Goal: Complete application form

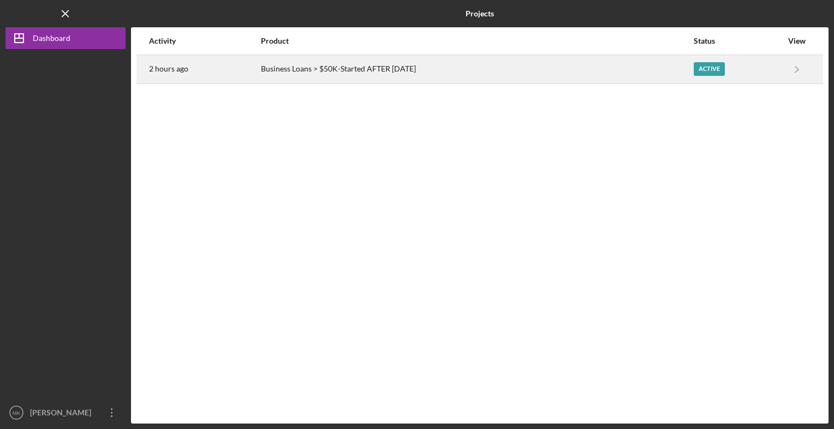
click at [713, 64] on div "Active" at bounding box center [709, 69] width 31 height 14
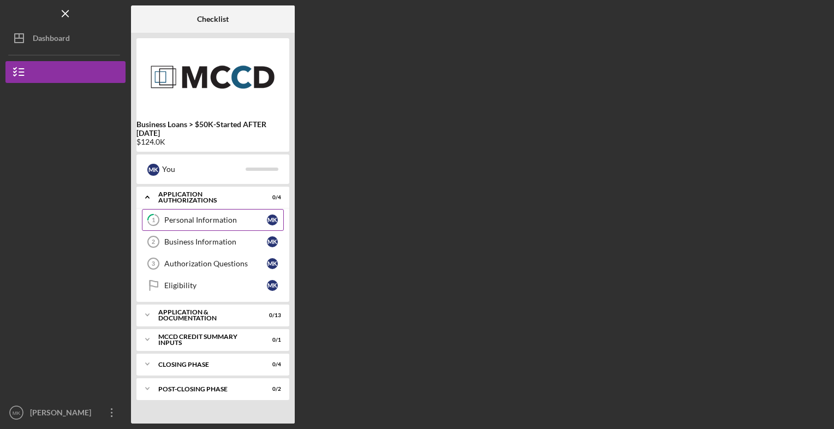
click at [216, 219] on div "Personal Information" at bounding box center [215, 220] width 103 height 9
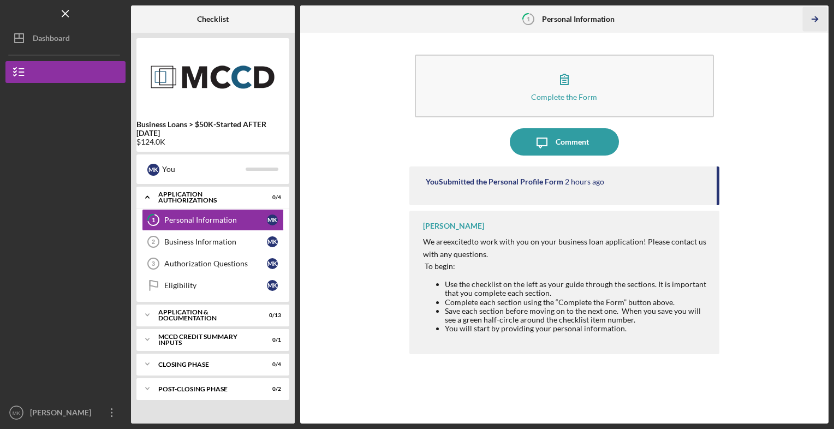
click at [822, 19] on icon "Icon/Table Pagination Arrow" at bounding box center [815, 19] width 25 height 25
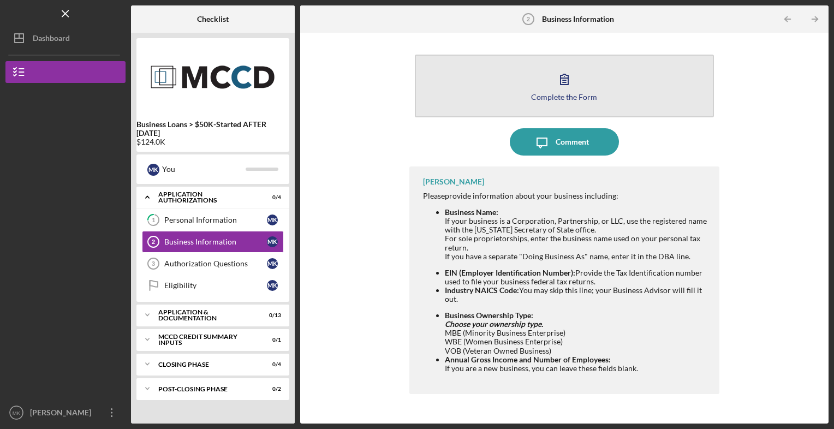
click at [570, 94] on div "Complete the Form" at bounding box center [564, 97] width 66 height 8
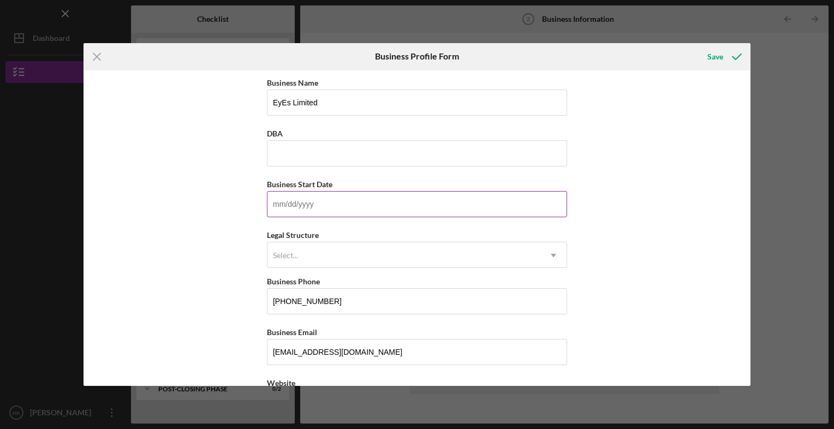
click at [344, 208] on input "Business Start Date" at bounding box center [417, 204] width 300 height 26
click at [727, 56] on icon "submit" at bounding box center [736, 56] width 27 height 27
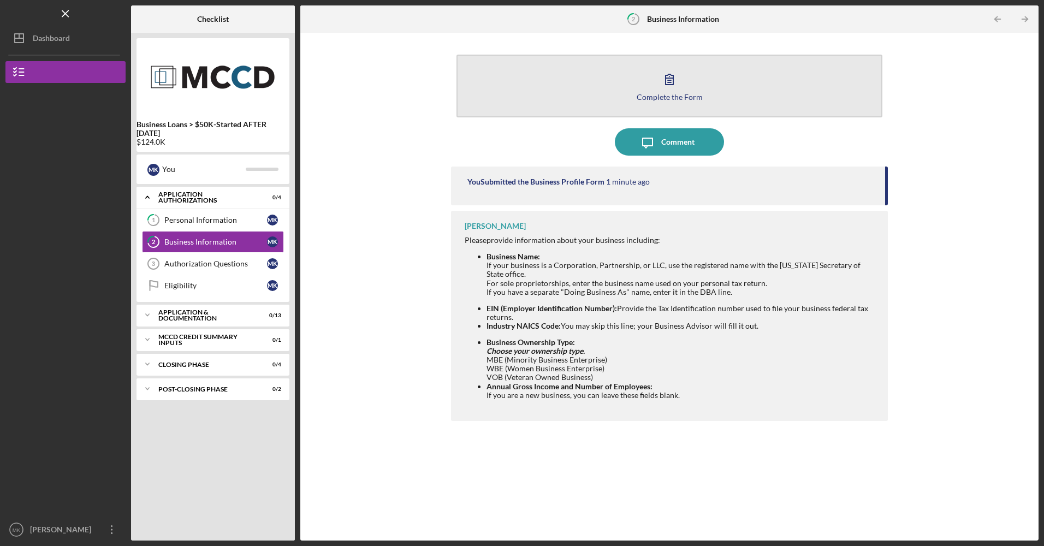
click at [668, 97] on div "Complete the Form" at bounding box center [670, 97] width 66 height 8
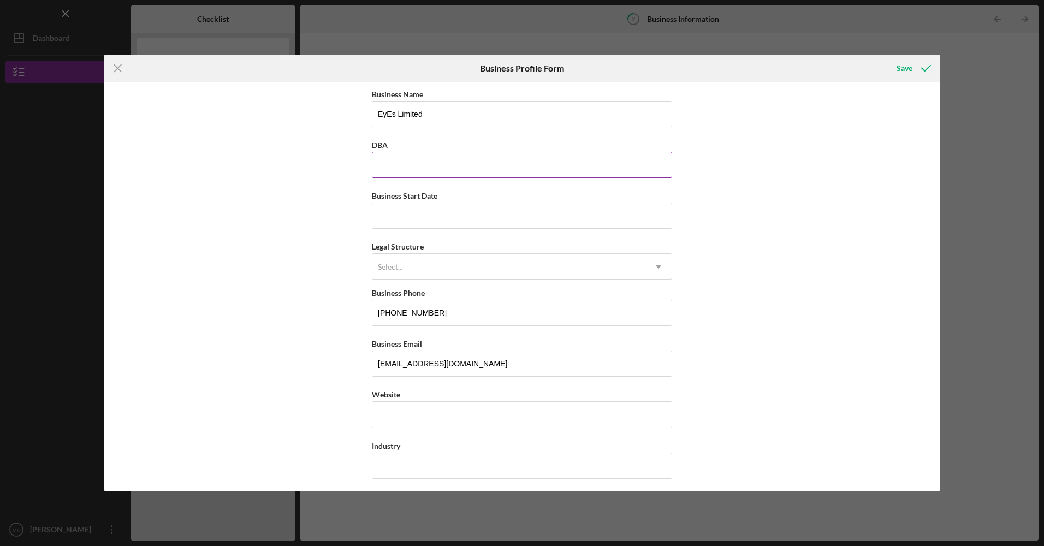
click at [483, 177] on input "DBA" at bounding box center [522, 165] width 300 height 26
type input "EyEs Limited"
click at [408, 216] on input "Business Start Date" at bounding box center [522, 216] width 300 height 26
type input "[DATE]"
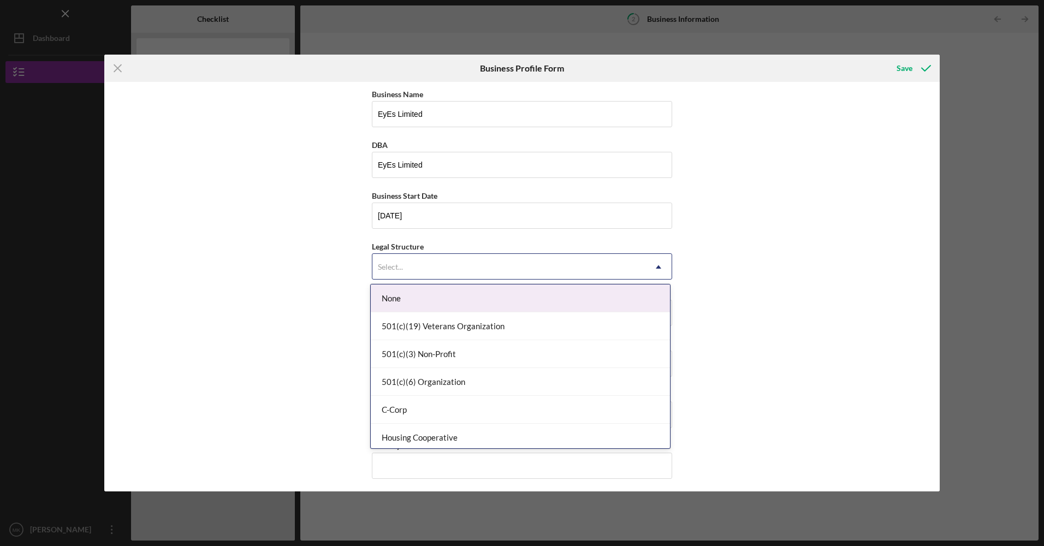
click at [423, 264] on div "Select..." at bounding box center [508, 266] width 273 height 25
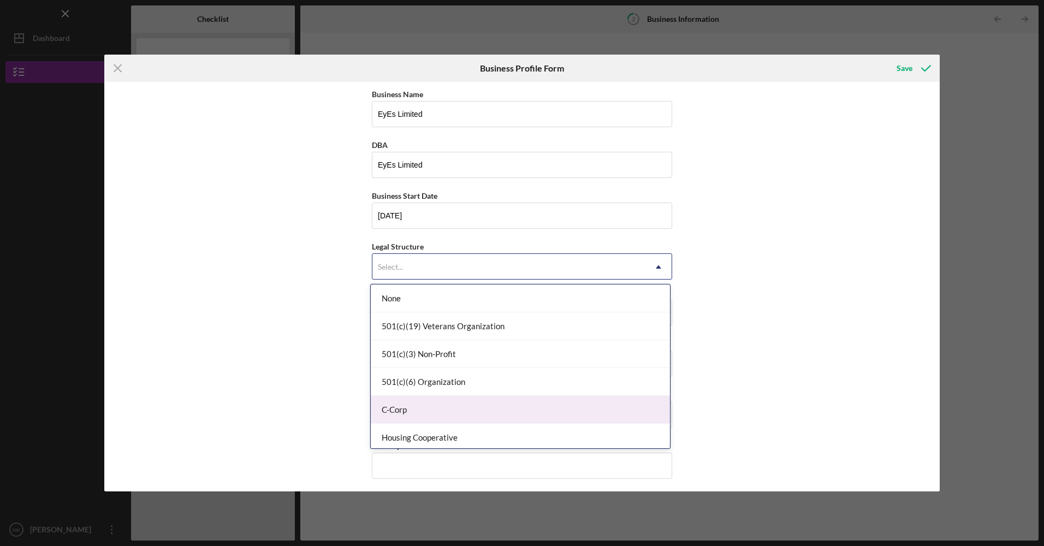
click at [436, 403] on div "C-Corp" at bounding box center [520, 410] width 299 height 28
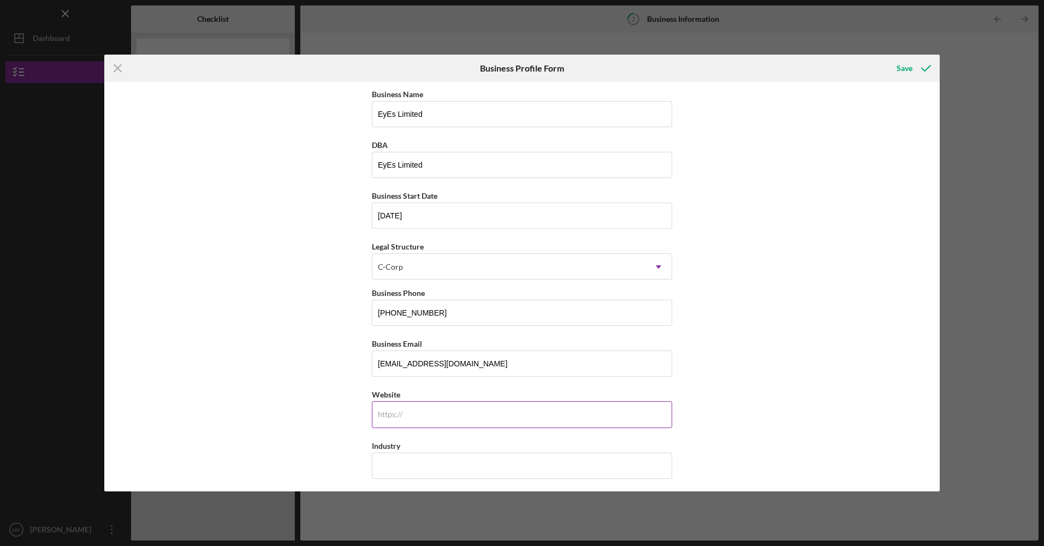
click at [418, 420] on input "Website" at bounding box center [522, 414] width 300 height 26
type input "[DOMAIN_NAME]"
click at [431, 429] on input "Industry" at bounding box center [522, 466] width 300 height 26
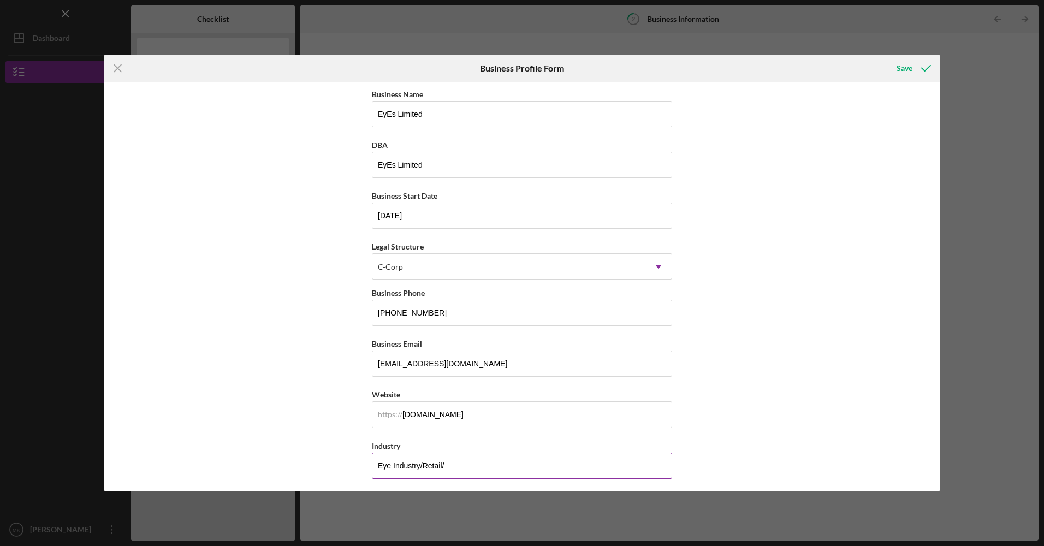
click at [450, 429] on input "Eye Industry/Retail/" at bounding box center [522, 466] width 300 height 26
click at [537, 429] on div "Industry" at bounding box center [522, 446] width 300 height 14
click at [496, 429] on input "Eye Industry/Retail/Manufacuring" at bounding box center [522, 466] width 300 height 26
click at [442, 429] on input "Eye Industry/Retail/Manufacuring" at bounding box center [522, 466] width 300 height 26
click at [508, 429] on input "Eye Industry/Retail/ Manufacuring" at bounding box center [522, 466] width 300 height 26
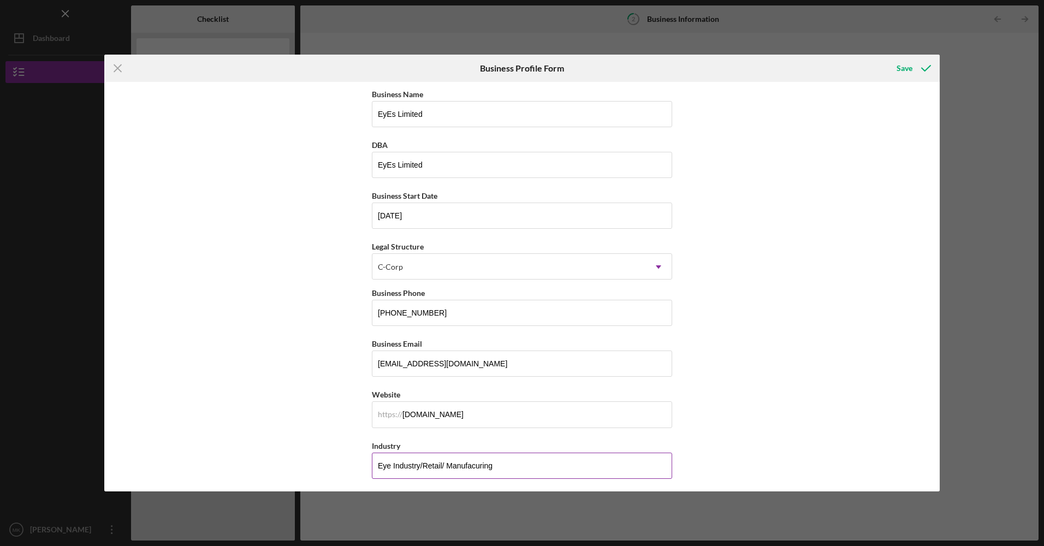
click at [446, 429] on input "Eye Industry/Retail/ Manufacuring" at bounding box center [522, 466] width 300 height 26
click at [496, 429] on input "Eye Industry/Retail/ Manufacuring" at bounding box center [522, 466] width 300 height 26
click at [431, 429] on input "Eye Industry/Retail/ Manufactuing" at bounding box center [522, 466] width 300 height 26
click at [446, 429] on input "Eye Industry/Retail/ Manufactuing" at bounding box center [522, 466] width 300 height 26
click at [504, 429] on input "Eye Industry/Retail/Manufactuing" at bounding box center [522, 466] width 300 height 26
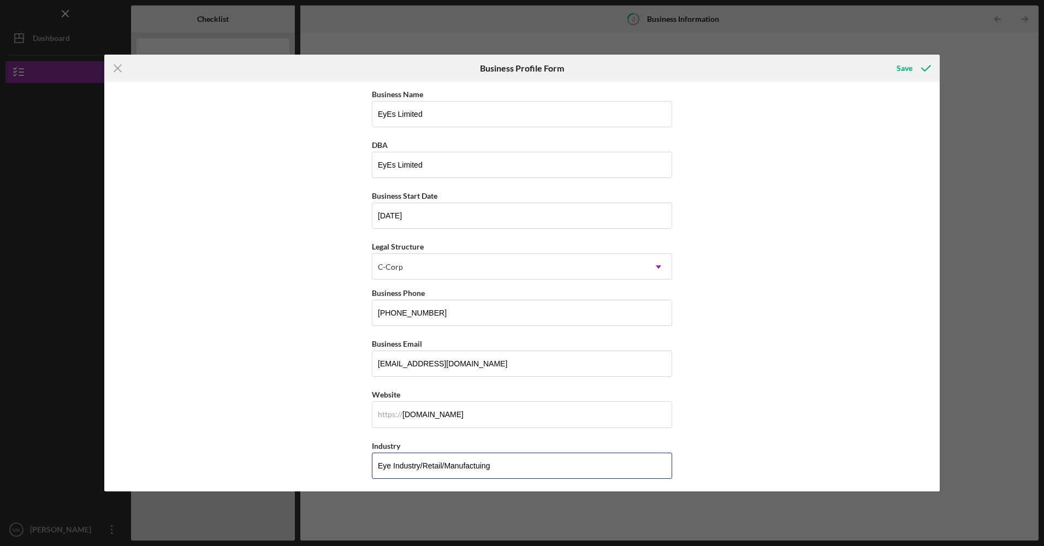
type input "Eye Industry/Retail/Manufactuing"
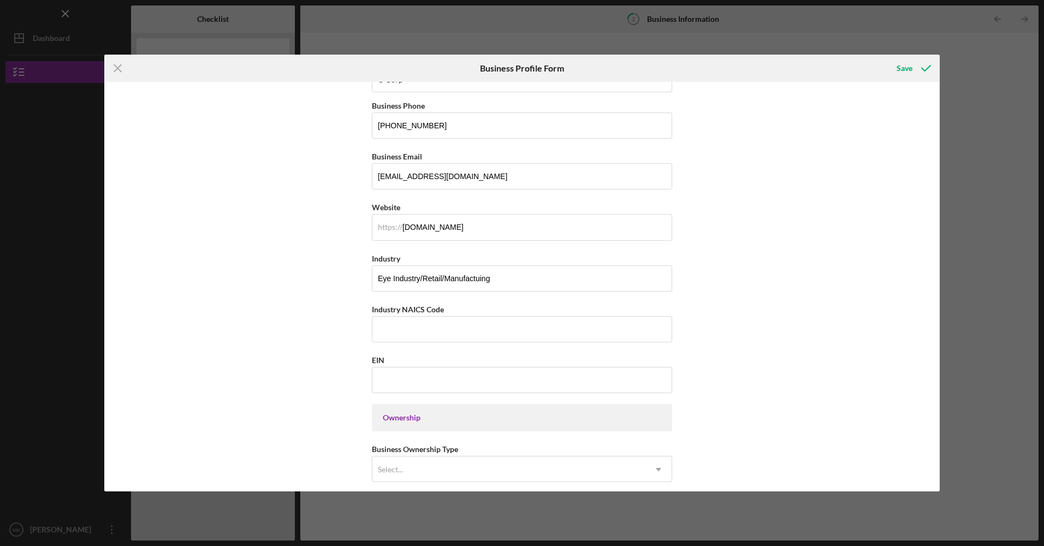
scroll to position [185, 0]
click at [481, 336] on input "Industry NAICS Code" at bounding box center [522, 332] width 300 height 26
click at [391, 379] on input "EIN" at bounding box center [522, 383] width 300 height 26
click at [442, 388] on input "EIN" at bounding box center [522, 383] width 300 height 26
type input "[US_EMPLOYER_IDENTIFICATION_NUMBER]"
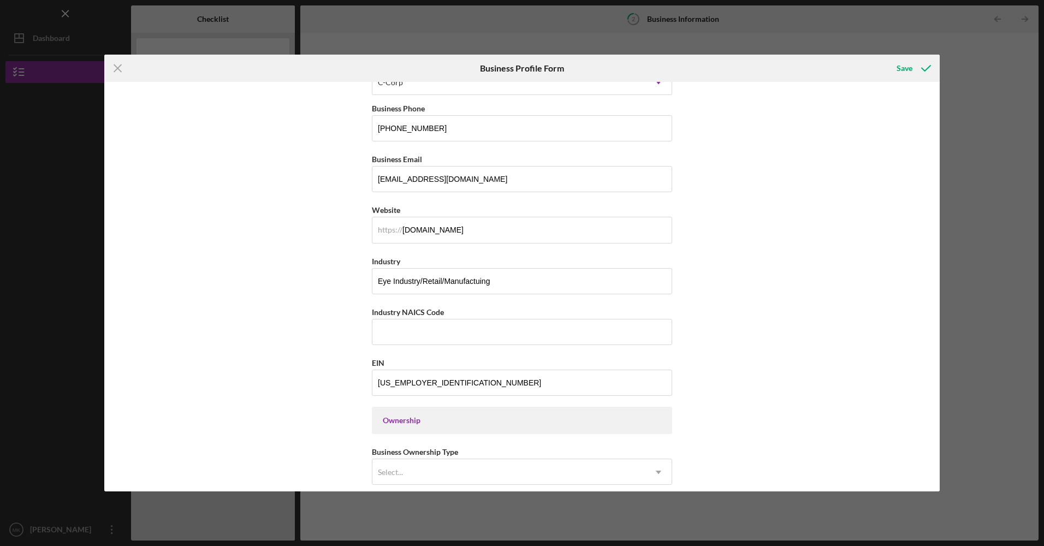
click at [472, 417] on div "Ownership" at bounding box center [522, 420] width 278 height 9
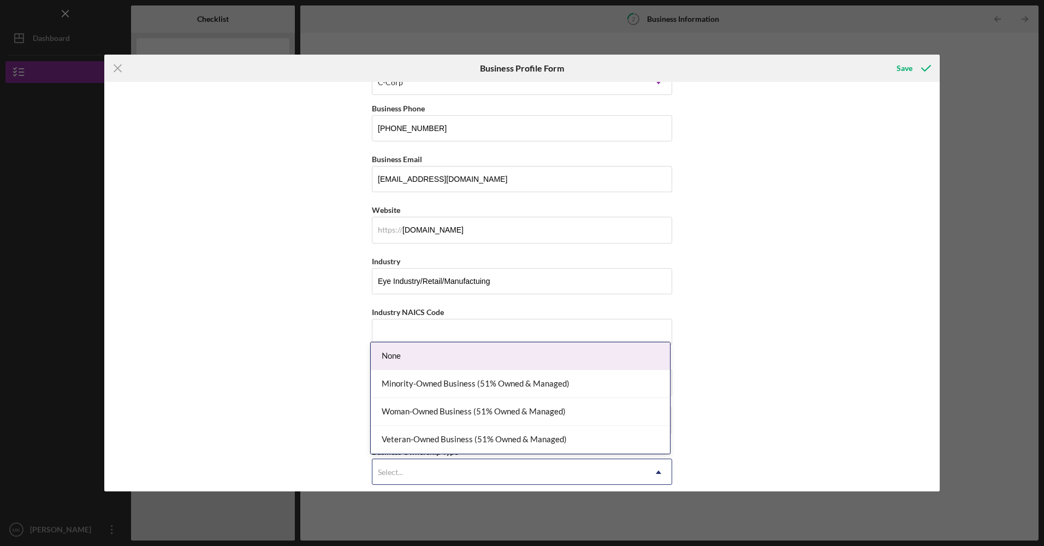
click at [660, 429] on icon "Icon/Dropdown Arrow" at bounding box center [658, 472] width 26 height 26
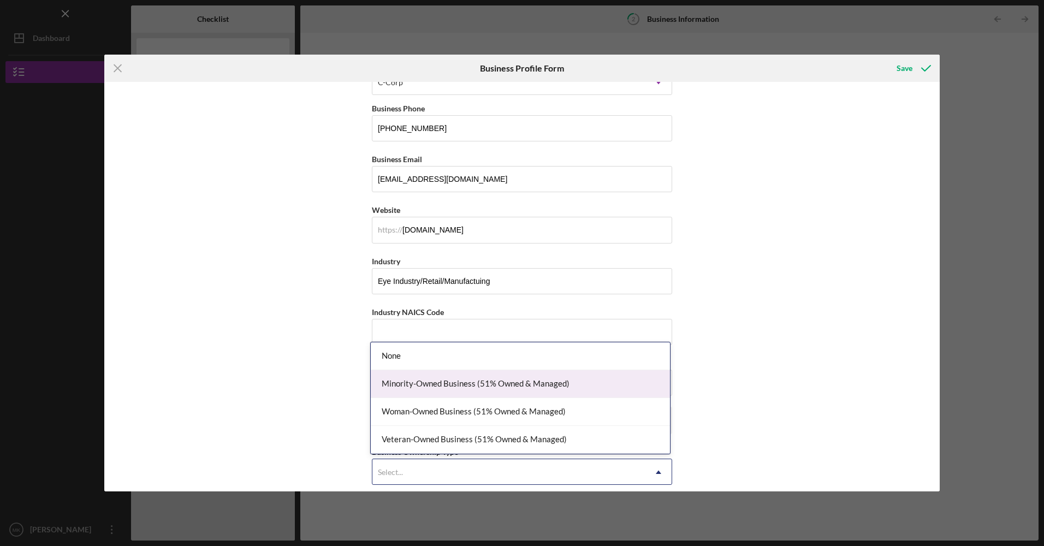
click at [564, 394] on div "Minority-Owned Business (51% Owned & Managed)" at bounding box center [520, 384] width 299 height 28
click at [656, 429] on icon "Icon/Dropdown Arrow" at bounding box center [658, 472] width 26 height 26
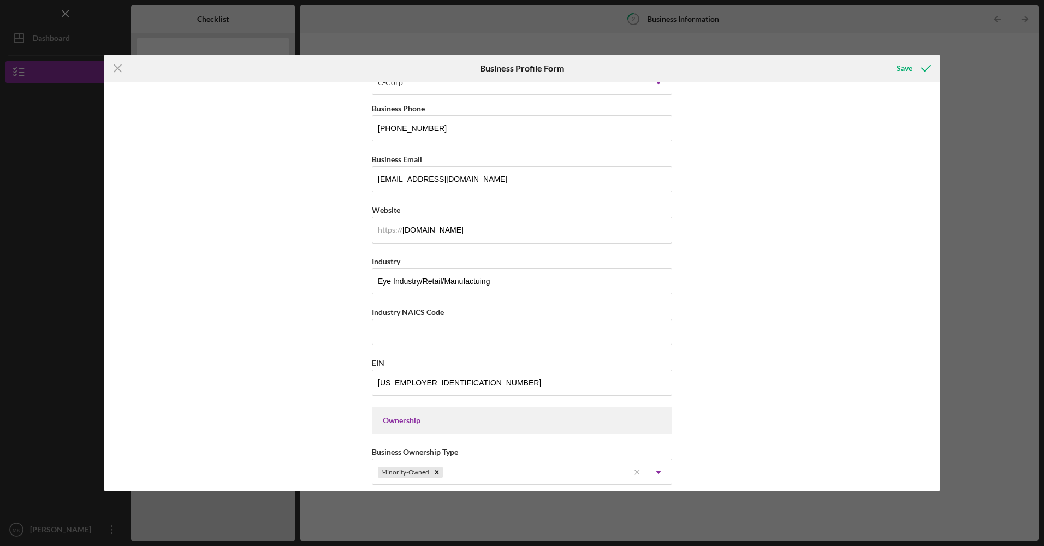
click at [729, 349] on div "Business Name EyEs Limited DBA EyEs Limited Business Start Date [DATE] Legal St…" at bounding box center [521, 286] width 835 height 409
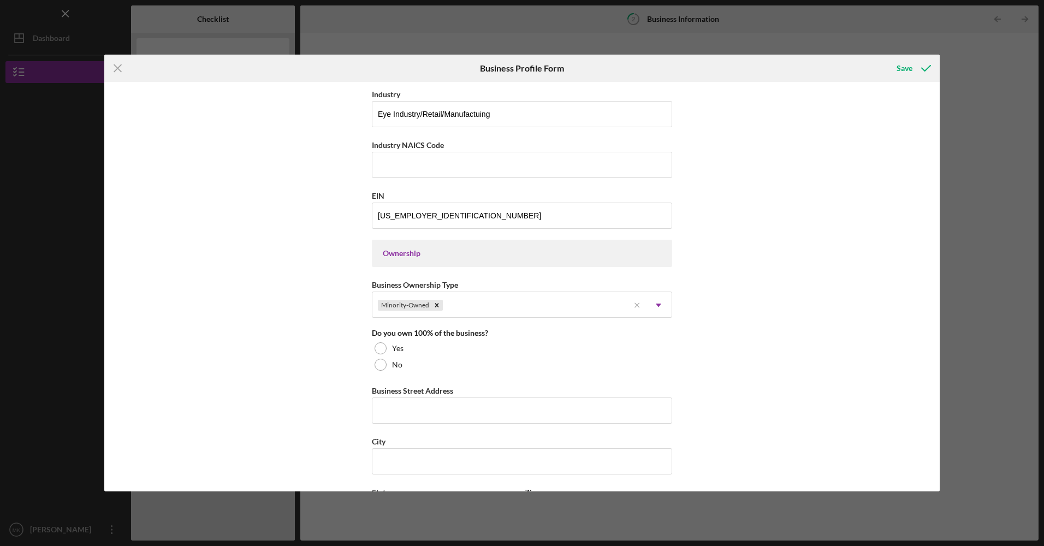
scroll to position [347, 0]
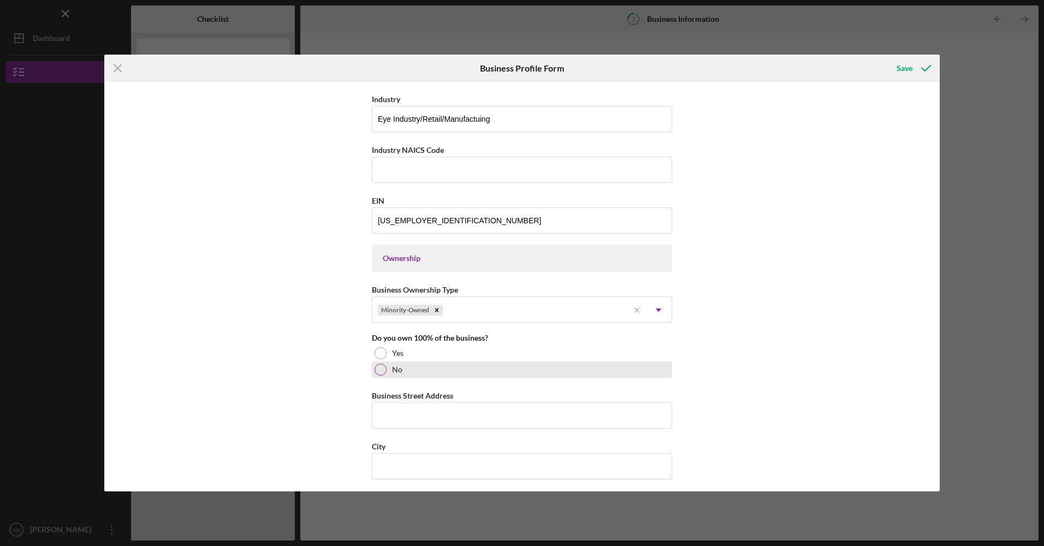
click at [375, 371] on div at bounding box center [381, 370] width 12 height 12
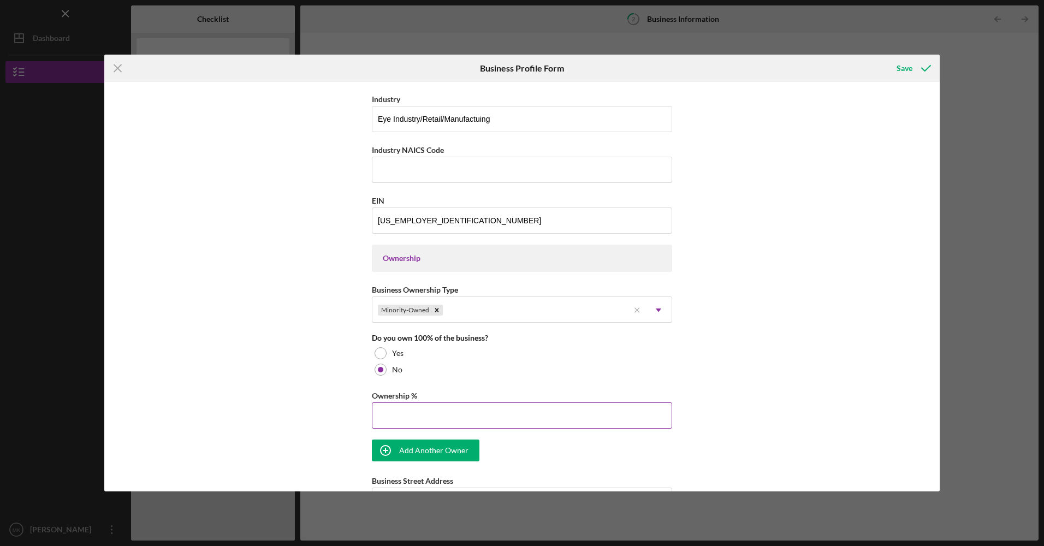
click at [403, 416] on input "Ownership %" at bounding box center [522, 415] width 300 height 26
click at [408, 412] on input "52%" at bounding box center [522, 415] width 300 height 26
type input "52.00%"
click at [430, 429] on div "Add Another Owner" at bounding box center [433, 451] width 69 height 22
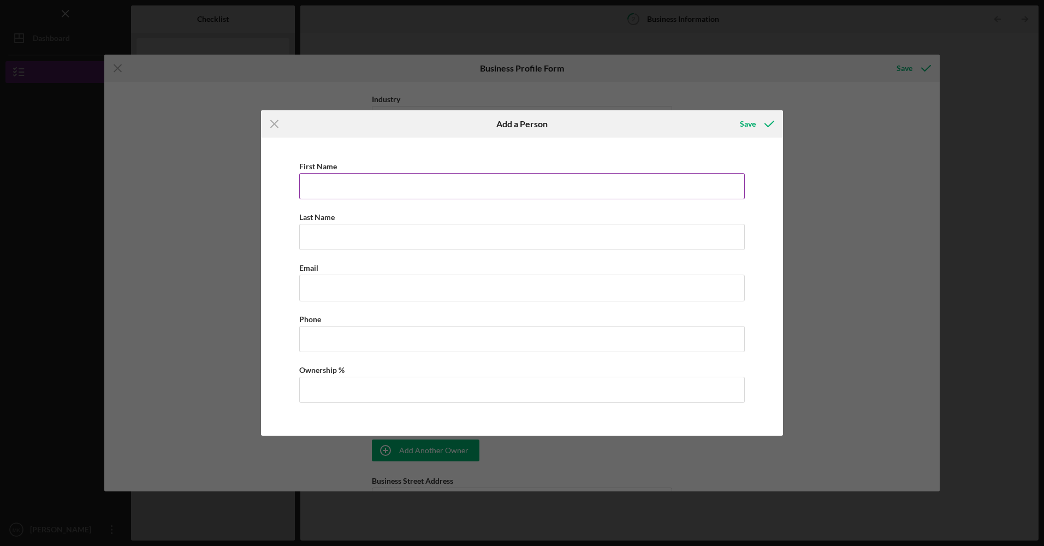
click at [365, 195] on input "First Name" at bounding box center [522, 186] width 446 height 26
type input "[PERSON_NAME]"
click at [337, 291] on input "Business Email" at bounding box center [522, 288] width 446 height 26
click at [442, 286] on input "[PERSON_NAME]" at bounding box center [522, 288] width 446 height 26
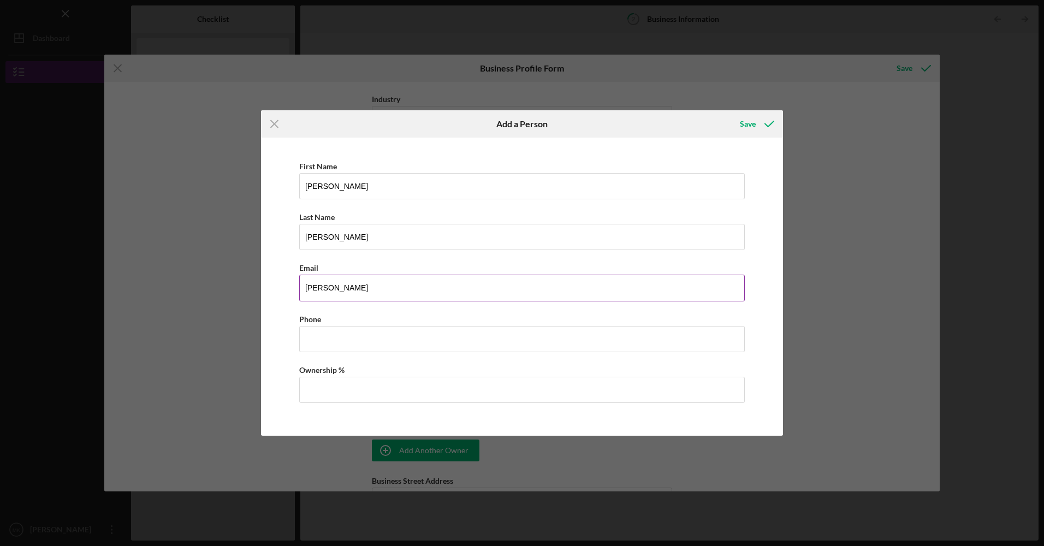
type input "[PERSON_NAME][EMAIL_ADDRESS][DOMAIN_NAME]"
click at [367, 330] on input "Business Phone" at bounding box center [522, 339] width 446 height 26
click at [346, 332] on input "Business Phone" at bounding box center [522, 339] width 446 height 26
click at [335, 337] on input "Business Phone" at bounding box center [522, 339] width 446 height 26
click at [337, 336] on input "Business Phone" at bounding box center [522, 339] width 446 height 26
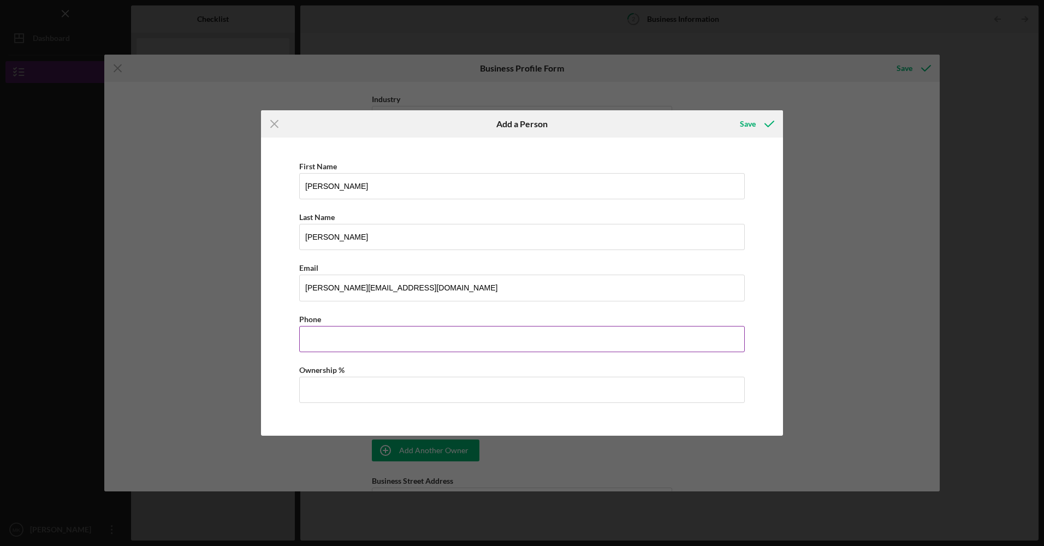
click at [337, 336] on input "Business Phone" at bounding box center [522, 339] width 446 height 26
drag, startPoint x: 337, startPoint y: 336, endPoint x: 329, endPoint y: 337, distance: 8.3
click at [329, 337] on input "Business Phone" at bounding box center [522, 339] width 446 height 26
type input "[PHONE_NUMBER]"
click at [321, 396] on input "Ownership %" at bounding box center [522, 390] width 446 height 26
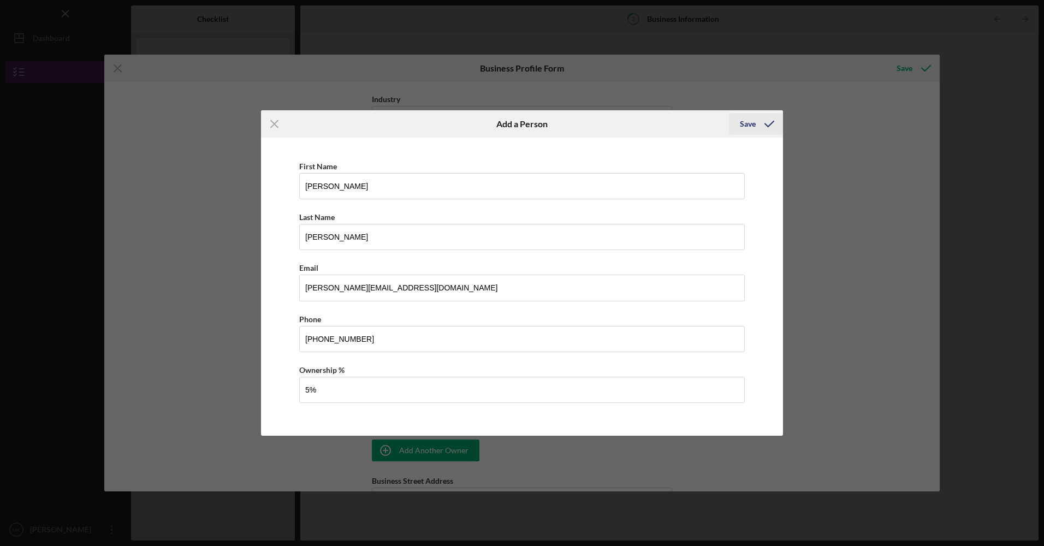
type input "5.00%"
click at [767, 125] on polyline "button" at bounding box center [769, 123] width 9 height 5
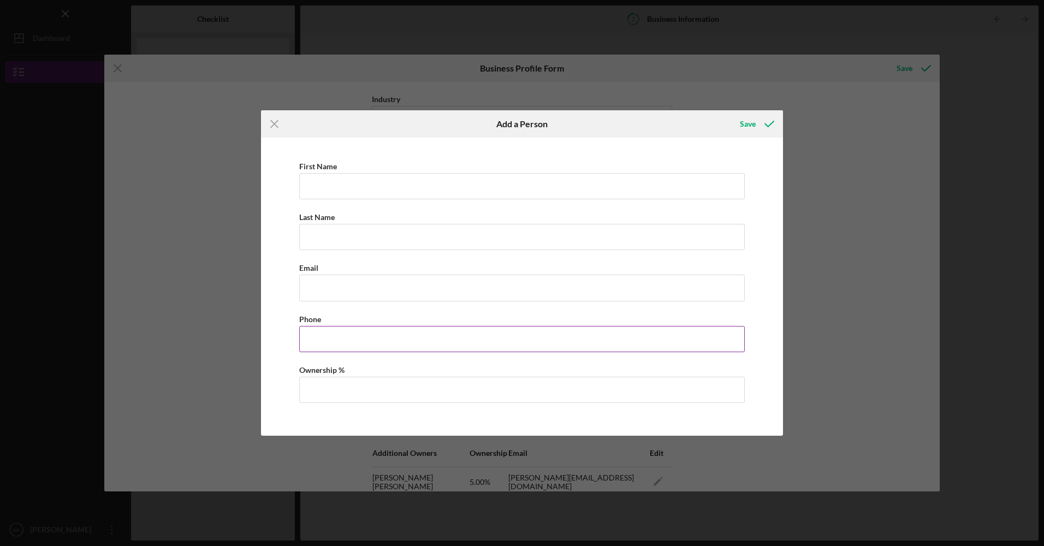
scroll to position [580, 0]
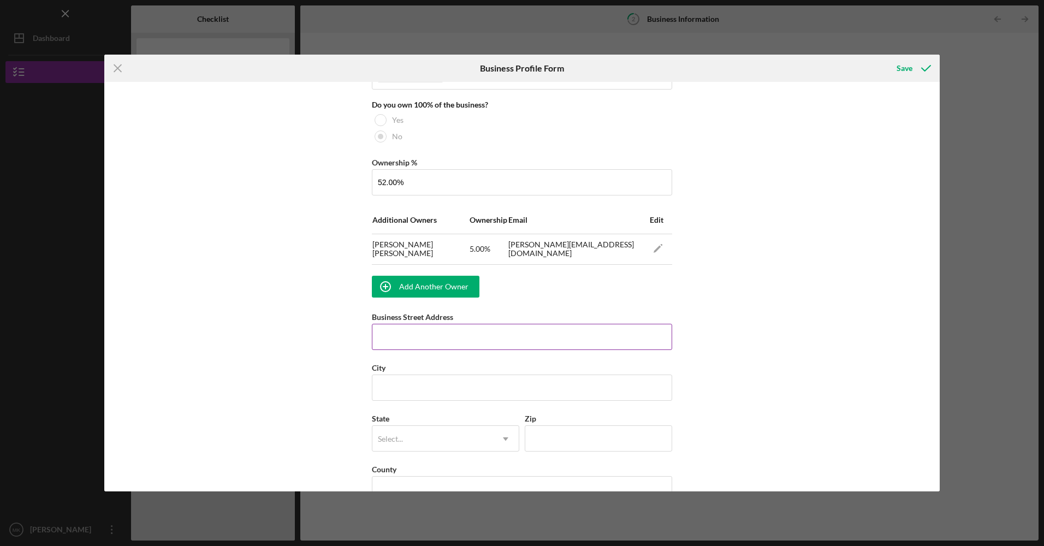
click at [427, 345] on input "Business Street Address" at bounding box center [522, 337] width 300 height 26
type input "[STREET_ADDRESS]"
type input "Maple Plain"
type input "55359"
type input "MN"
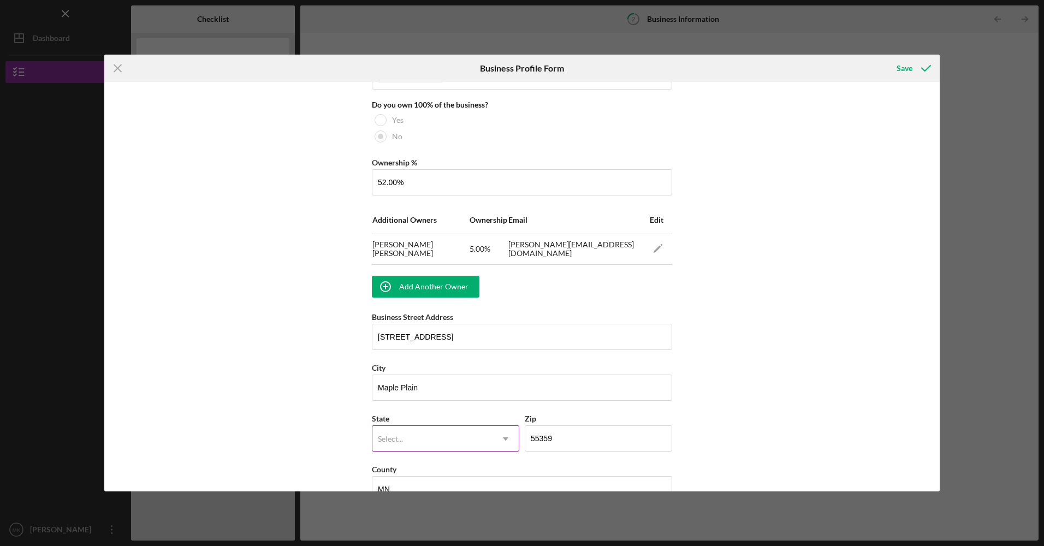
click at [506, 429] on icon "Icon/Dropdown Arrow" at bounding box center [505, 439] width 26 height 26
click at [428, 429] on div "Select..." at bounding box center [432, 438] width 120 height 25
type input "m"
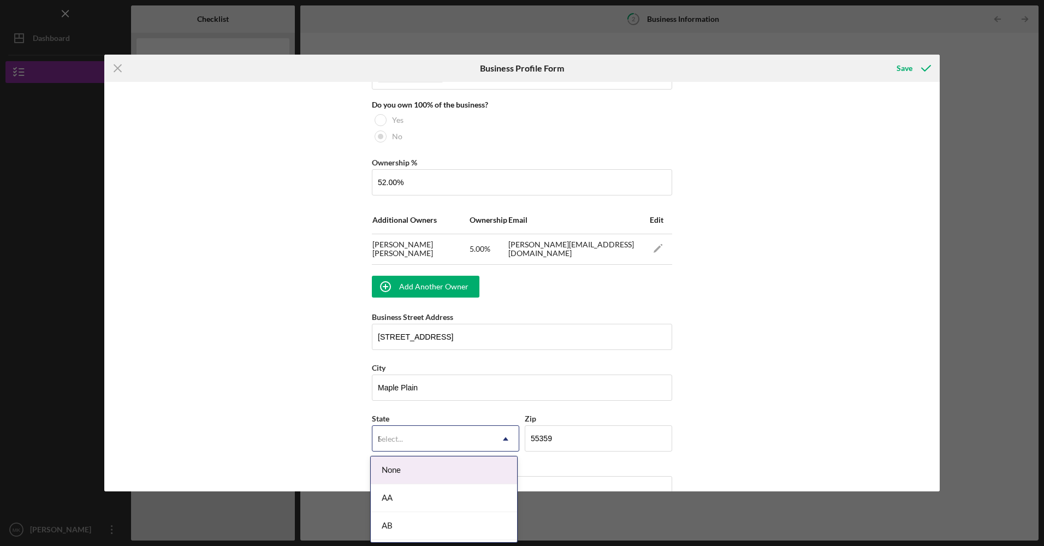
type input "Mn"
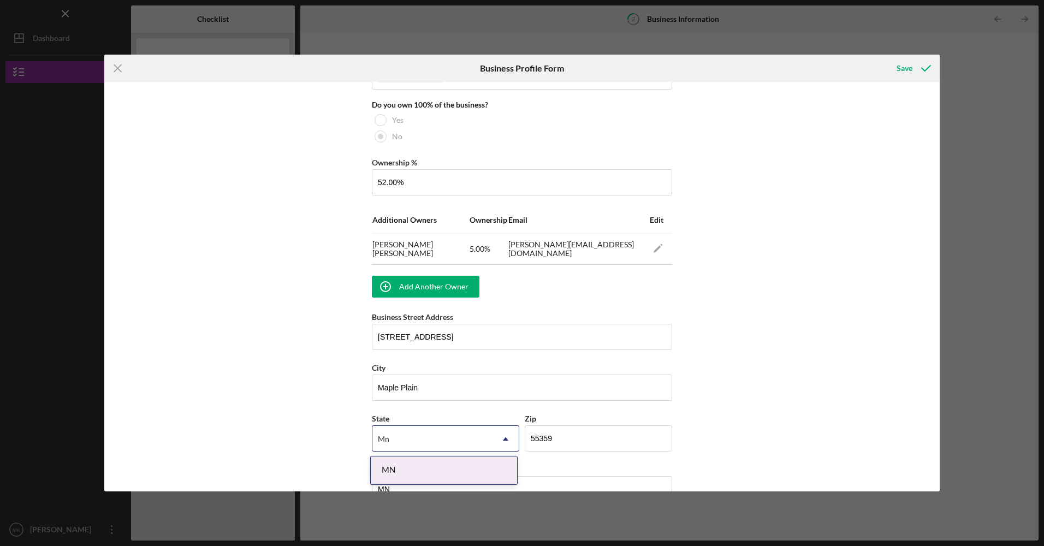
click at [401, 429] on div "MN" at bounding box center [444, 470] width 146 height 28
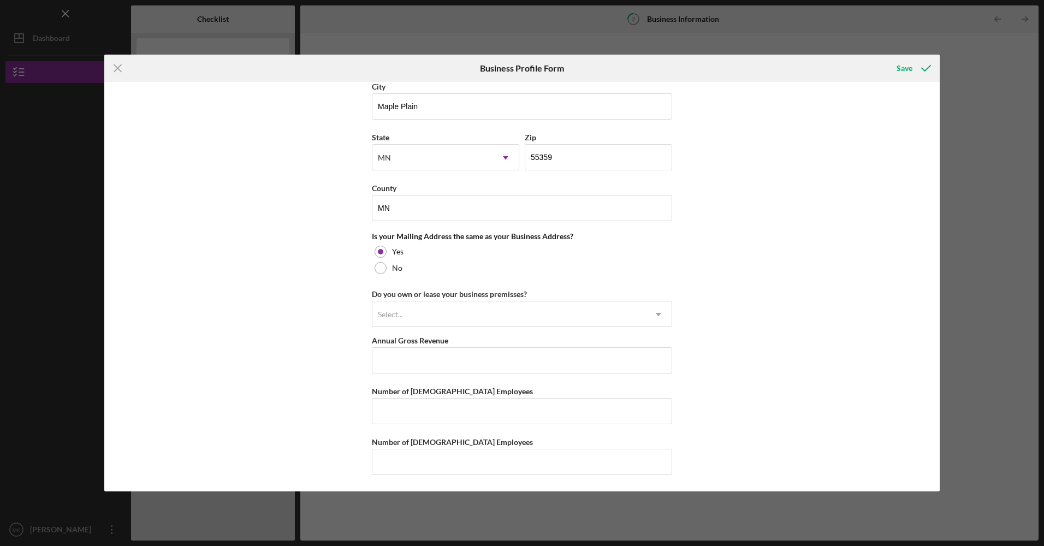
scroll to position [503, 0]
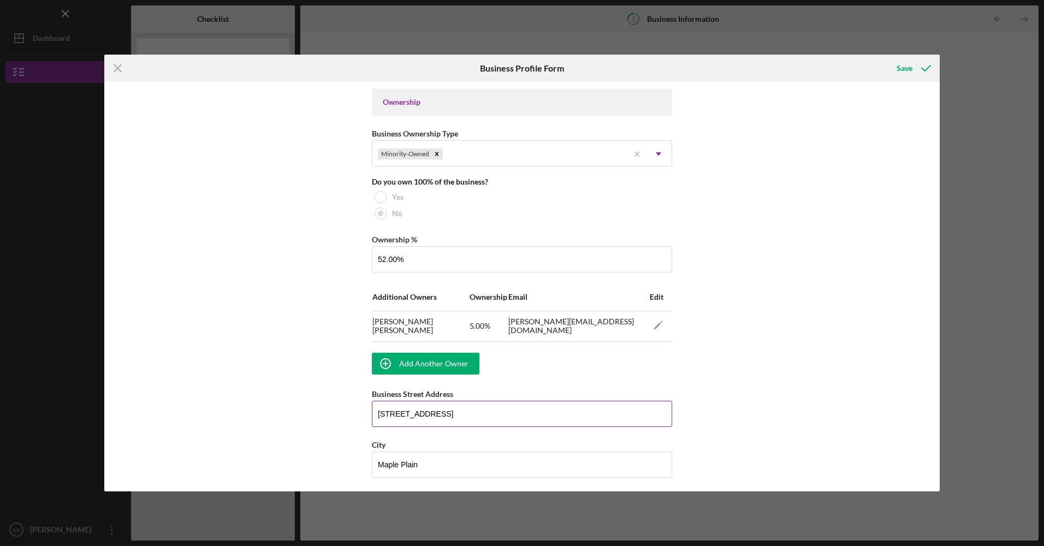
click at [456, 418] on input "[STREET_ADDRESS]" at bounding box center [522, 414] width 300 height 26
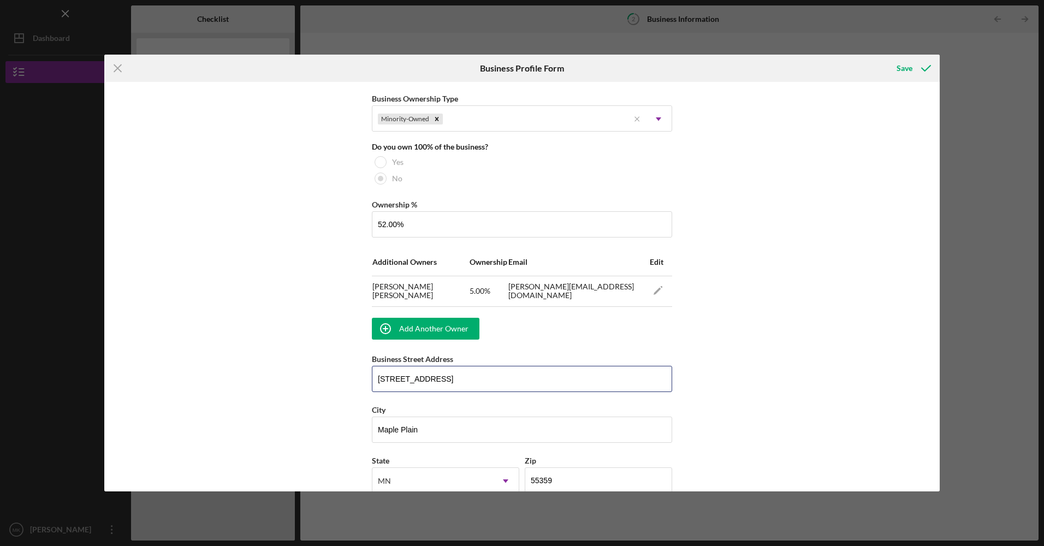
scroll to position [667, 0]
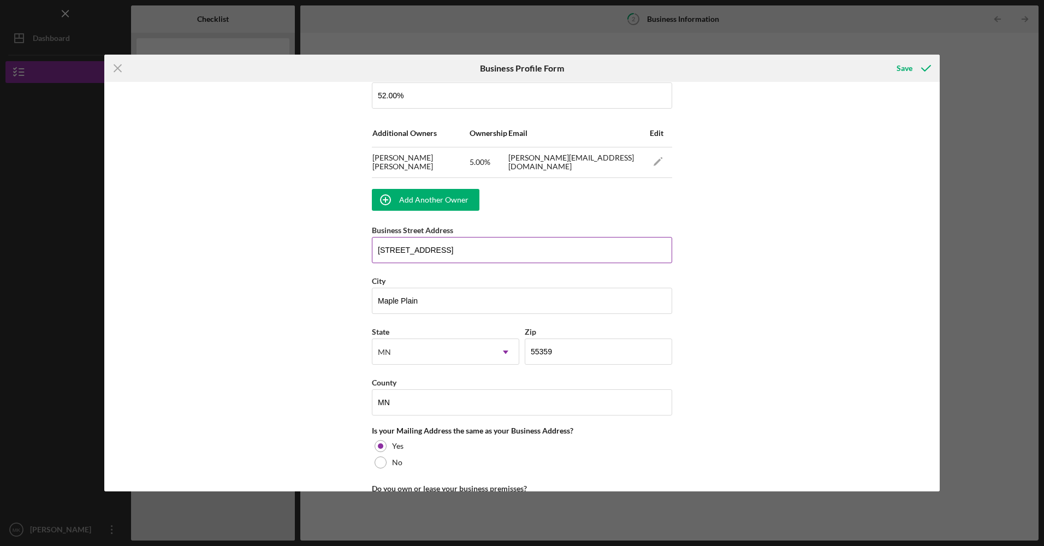
paste input "[STREET_ADDRESS]"
click at [373, 245] on input "[STREET_ADDRESS]" at bounding box center [522, 250] width 300 height 26
type input "[GEOGRAPHIC_DATA][STREET_ADDRESS]"
click at [453, 268] on div "Business Name EyEs Limited DBA EyEs Limited Business Start Date [DATE] Legal St…" at bounding box center [522, 51] width 300 height 1260
click at [492, 307] on input "Maple Plain" at bounding box center [522, 301] width 300 height 26
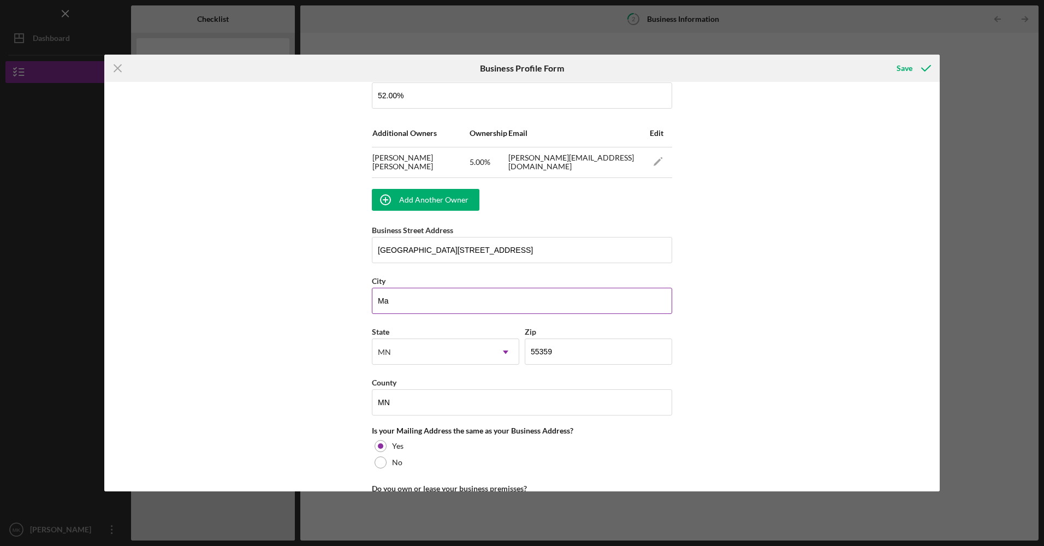
type input "M"
drag, startPoint x: 583, startPoint y: 250, endPoint x: 501, endPoint y: 245, distance: 82.0
click at [501, 245] on input "[GEOGRAPHIC_DATA][STREET_ADDRESS]" at bounding box center [522, 250] width 300 height 26
type input "[GEOGRAPHIC_DATA] [STREET_ADDRESS]"
click at [438, 295] on input "City" at bounding box center [522, 301] width 300 height 26
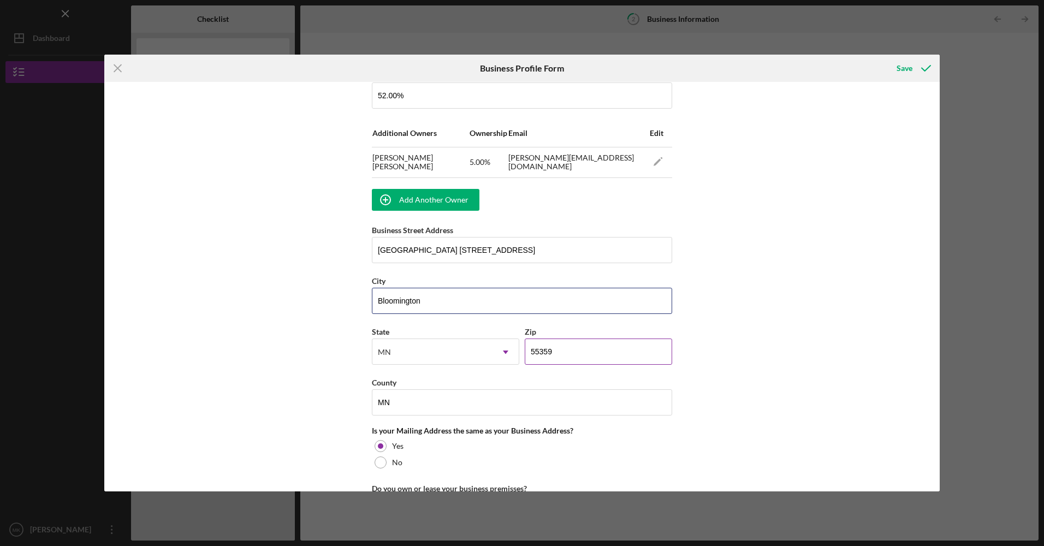
type input "Bloomington"
click at [561, 351] on input "55359" at bounding box center [598, 352] width 147 height 26
type input "55437"
click at [433, 407] on input "MN" at bounding box center [522, 402] width 300 height 26
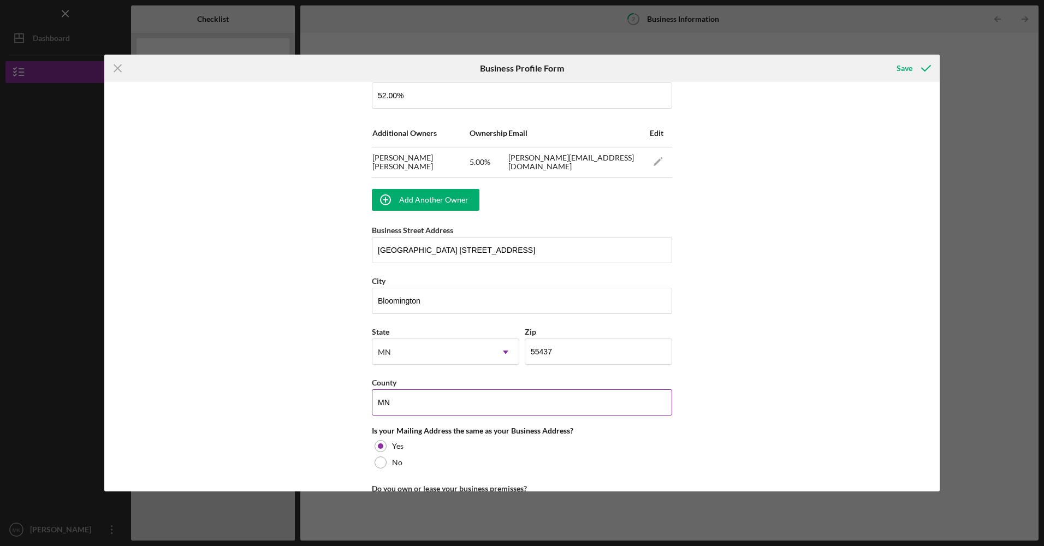
type input "M"
type input "Hennepin"
click at [376, 429] on div at bounding box center [381, 462] width 12 height 12
click at [834, 426] on div "Business Name EyEs Limited DBA EyEs Limited Business Start Date [DATE] Legal St…" at bounding box center [521, 286] width 835 height 409
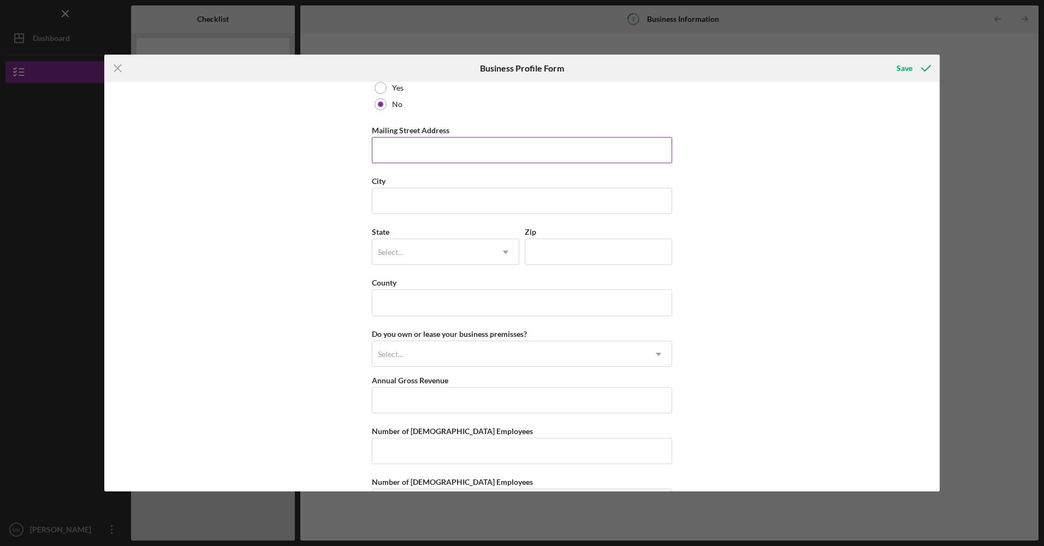
click at [432, 147] on input "Mailing Street Address" at bounding box center [522, 150] width 300 height 26
type input "3"
type input "[STREET_ADDRESS][PERSON_NAME]"
click at [377, 201] on input "City" at bounding box center [522, 201] width 300 height 26
type input "[GEOGRAPHIC_DATA]"
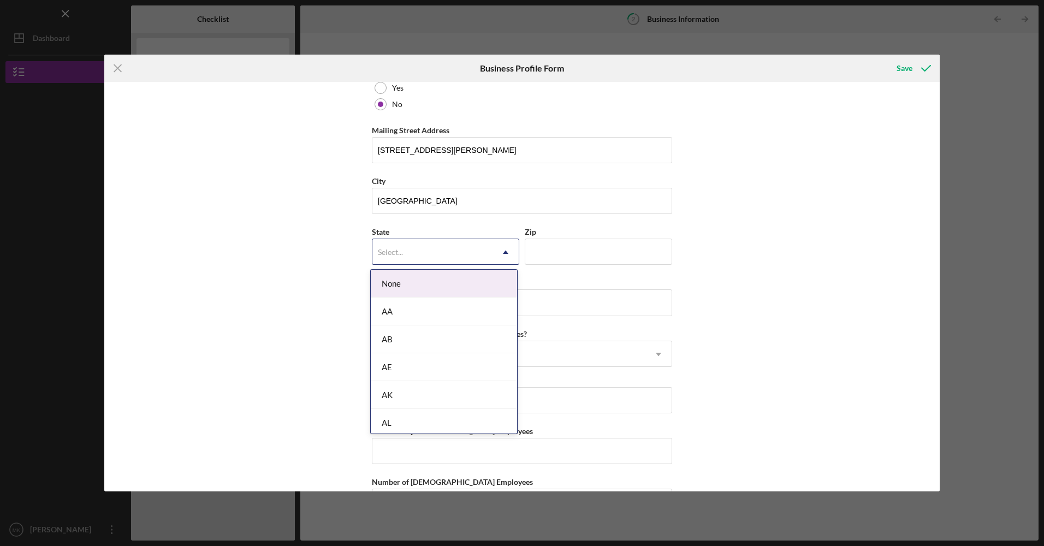
click at [506, 256] on icon "Icon/Dropdown Arrow" at bounding box center [505, 252] width 26 height 26
click at [412, 287] on div "MN" at bounding box center [444, 288] width 146 height 28
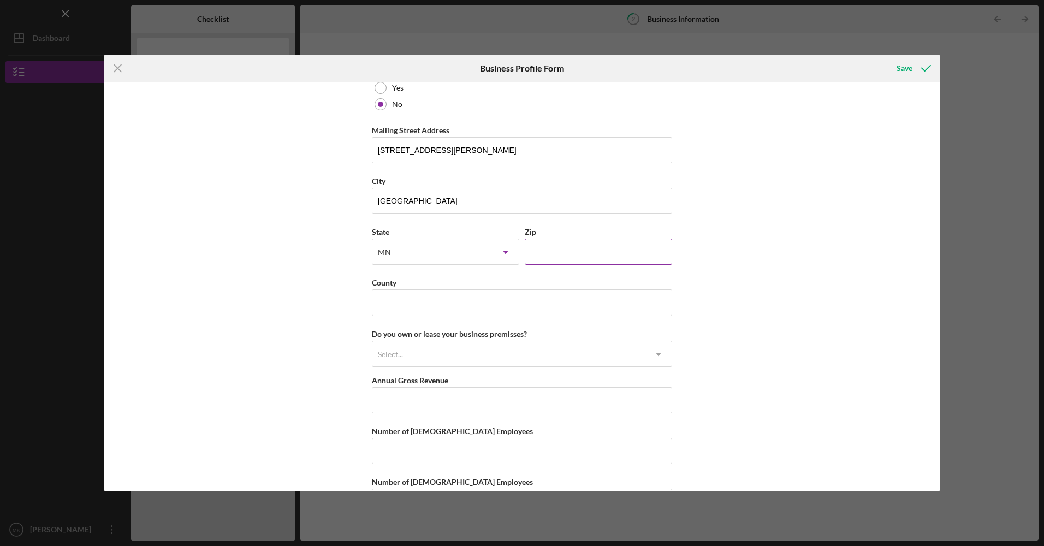
click at [527, 244] on input "Zip" at bounding box center [598, 252] width 147 height 26
type input "55406"
click at [438, 307] on input "County" at bounding box center [522, 302] width 300 height 26
type input "Hennepin"
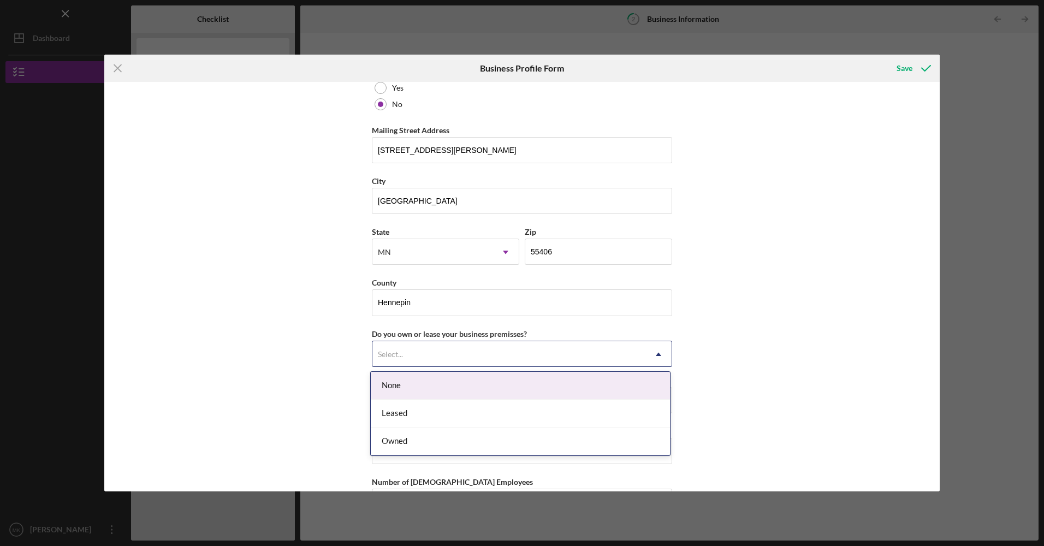
click at [660, 352] on icon "Icon/Dropdown Arrow" at bounding box center [658, 354] width 26 height 26
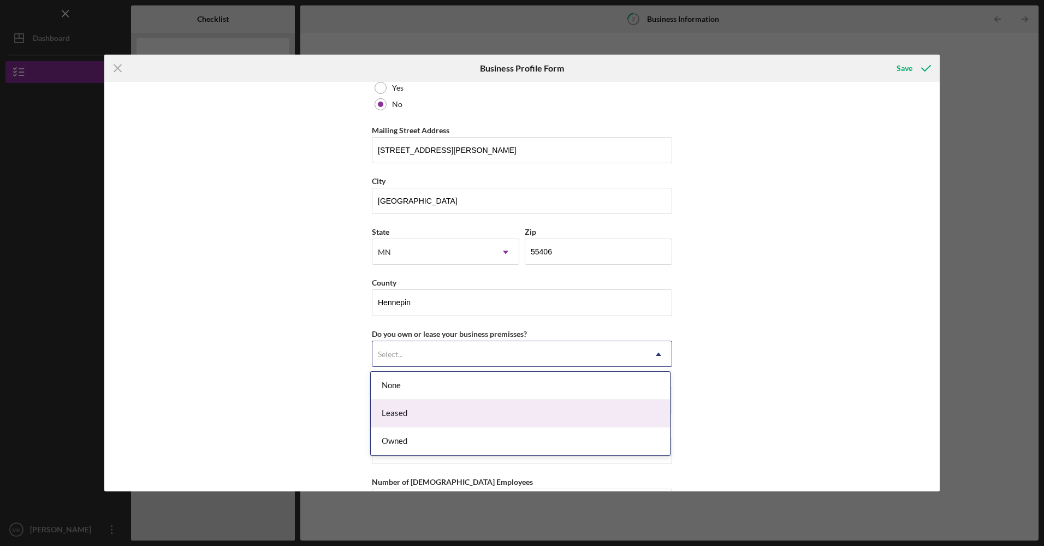
click at [549, 424] on div "Leased" at bounding box center [520, 414] width 299 height 28
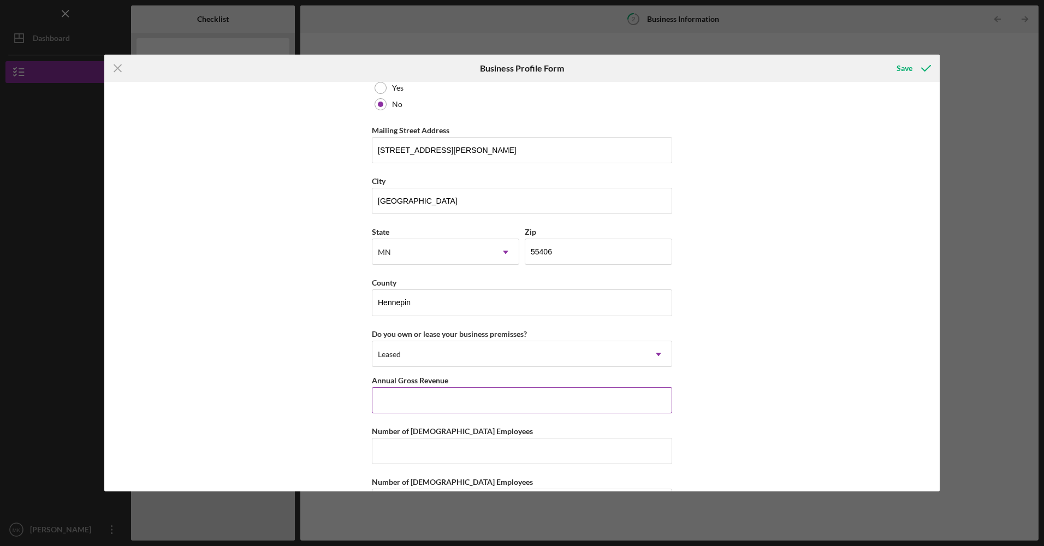
click at [410, 406] on input "Annual Gross Revenue" at bounding box center [522, 400] width 300 height 26
click at [386, 403] on input "Annual Gross Revenue" at bounding box center [522, 400] width 300 height 26
type input "$0"
click at [388, 429] on input "Number of [DEMOGRAPHIC_DATA] Employees" at bounding box center [522, 451] width 300 height 26
type input "3"
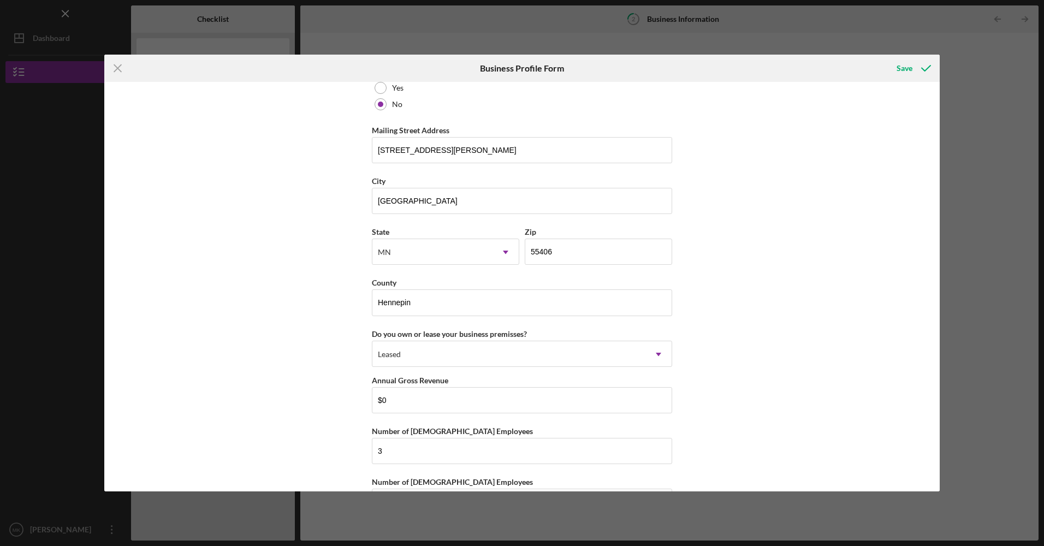
drag, startPoint x: 941, startPoint y: 390, endPoint x: 940, endPoint y: 408, distance: 18.6
click at [834, 408] on div "Icon/Menu Close Business Profile Form Save Business Name EyEs Limited DBA EyEs …" at bounding box center [522, 273] width 1044 height 546
click at [638, 429] on div "Number of [DEMOGRAPHIC_DATA] Employees" at bounding box center [522, 482] width 300 height 14
click at [488, 429] on input "Number of [DEMOGRAPHIC_DATA] Employees" at bounding box center [522, 502] width 300 height 26
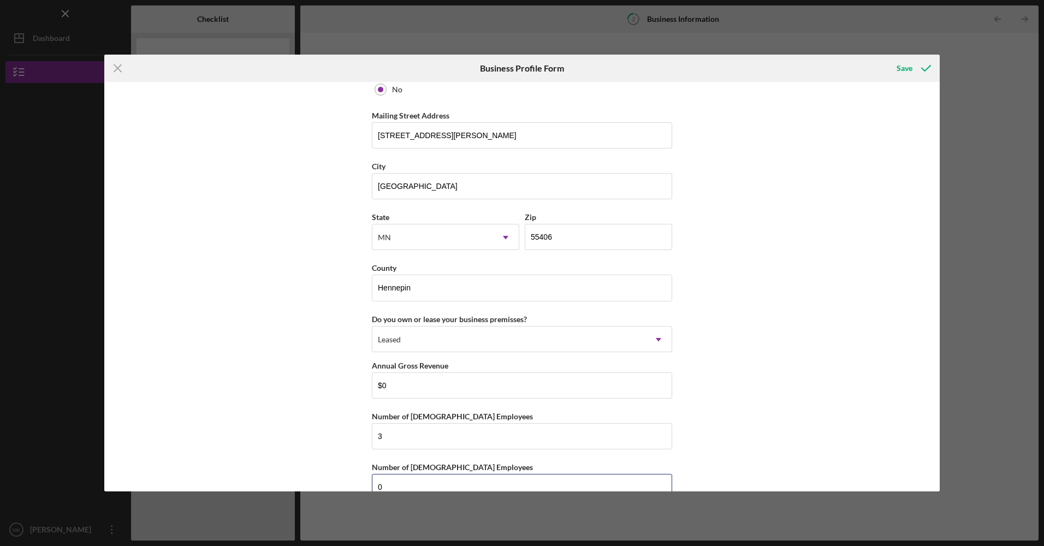
type input "0"
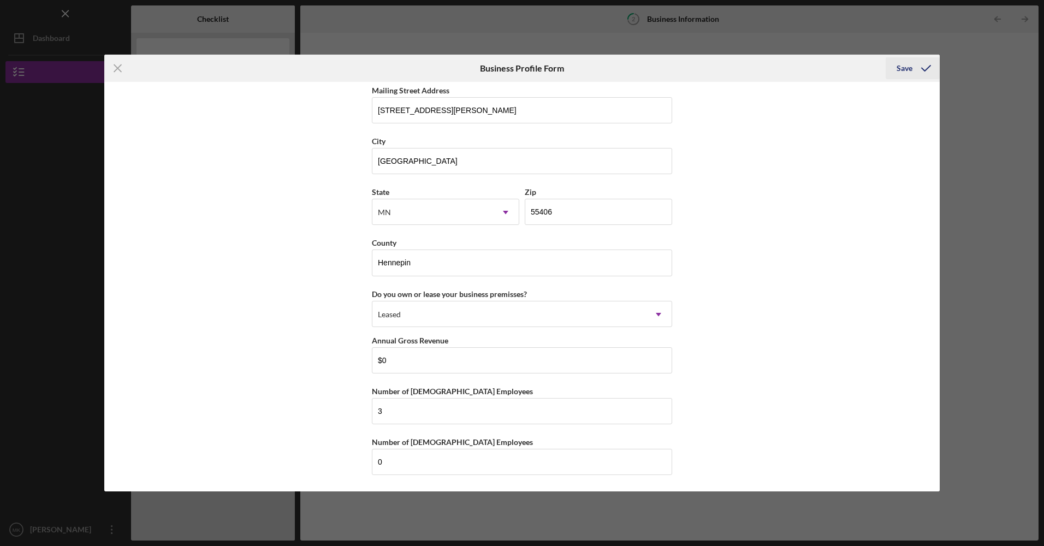
click at [834, 70] on div "Save" at bounding box center [905, 68] width 16 height 22
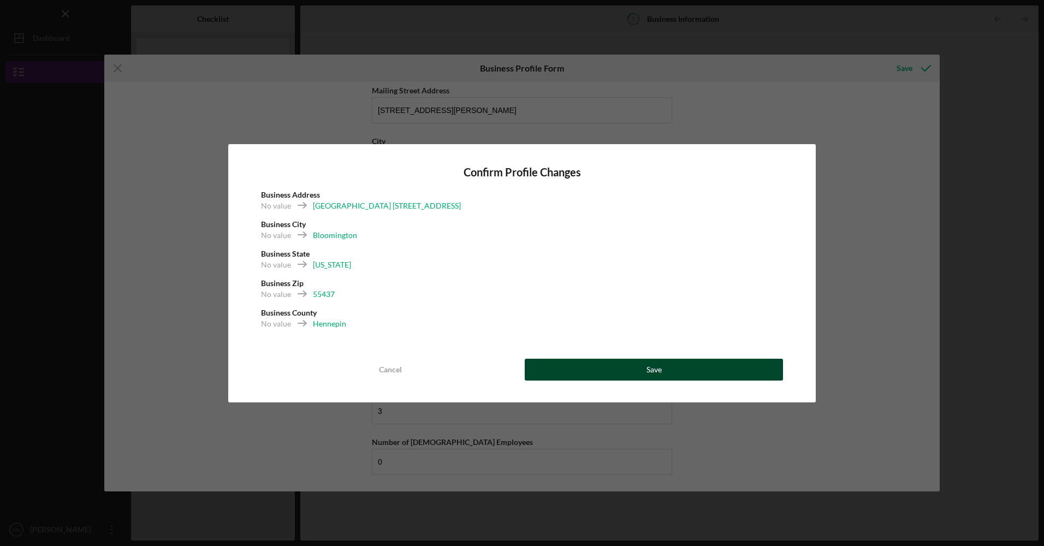
click at [652, 369] on div "Save" at bounding box center [653, 370] width 15 height 22
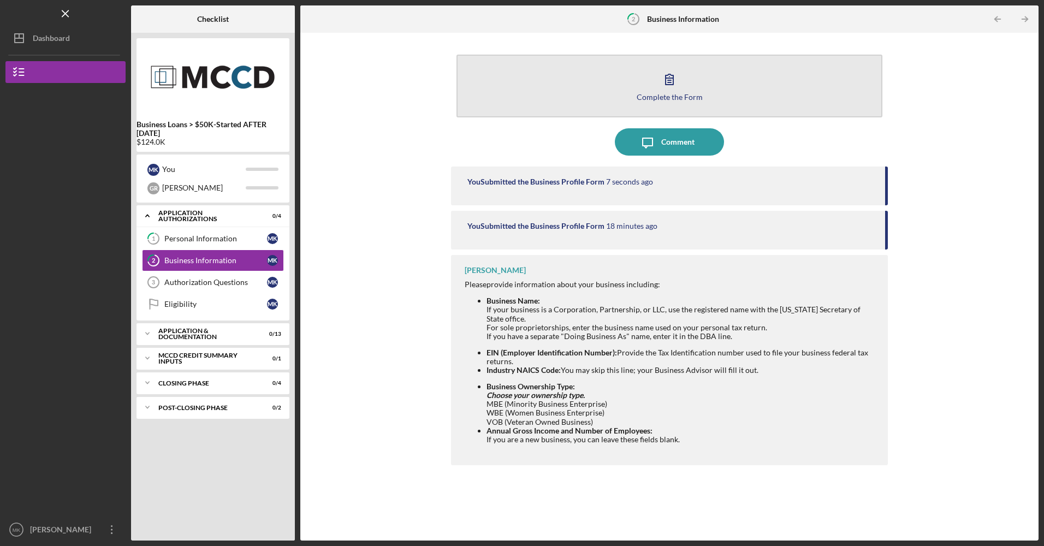
click at [668, 76] on icon "button" at bounding box center [669, 79] width 27 height 27
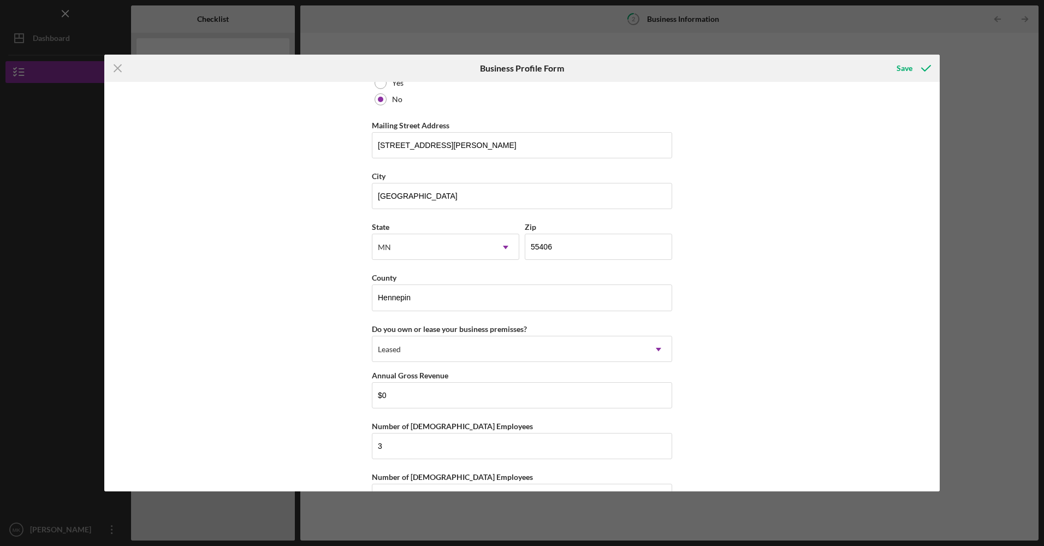
scroll to position [1065, 0]
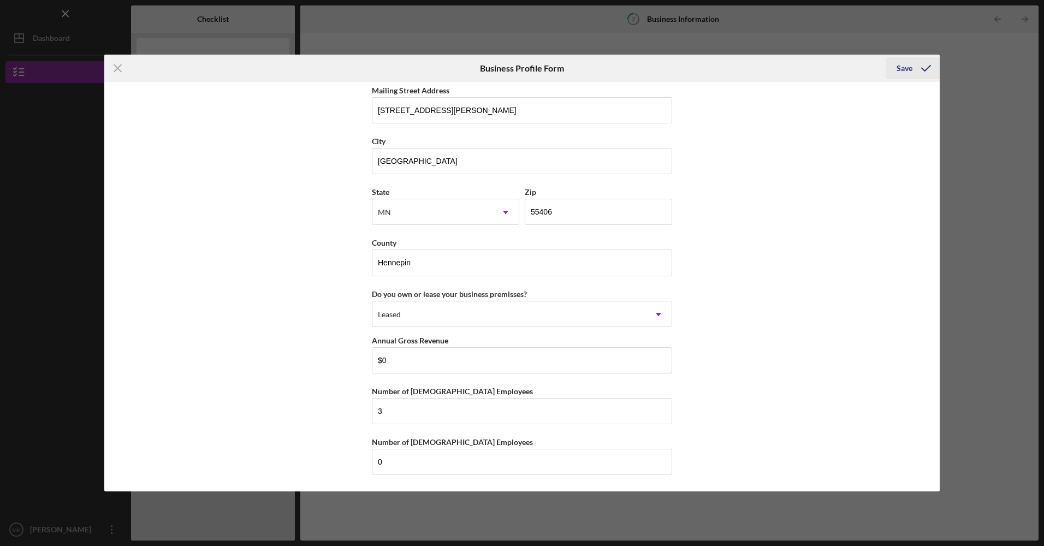
click at [834, 65] on icon "submit" at bounding box center [925, 68] width 27 height 27
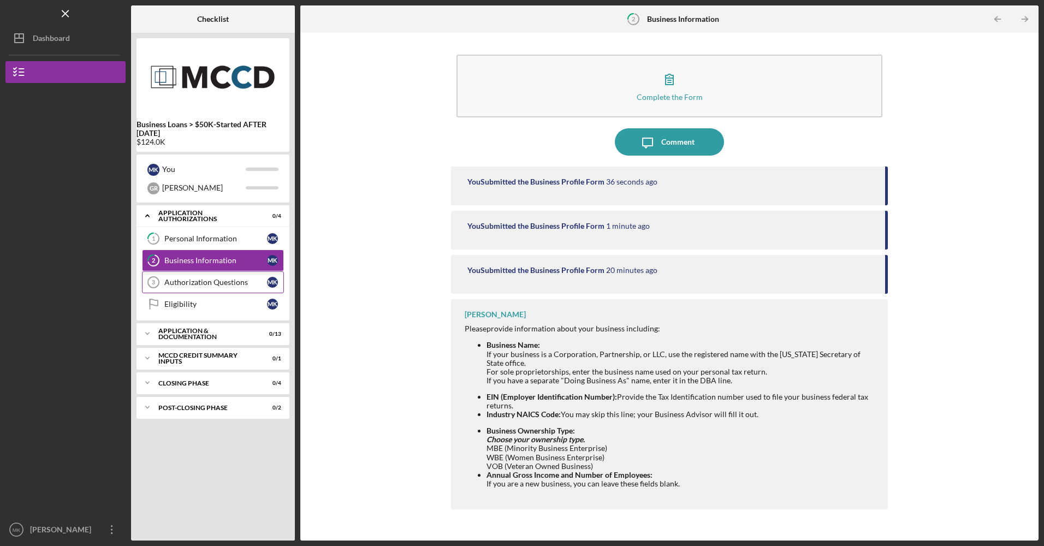
click at [152, 282] on tspan "3" at bounding box center [153, 282] width 3 height 7
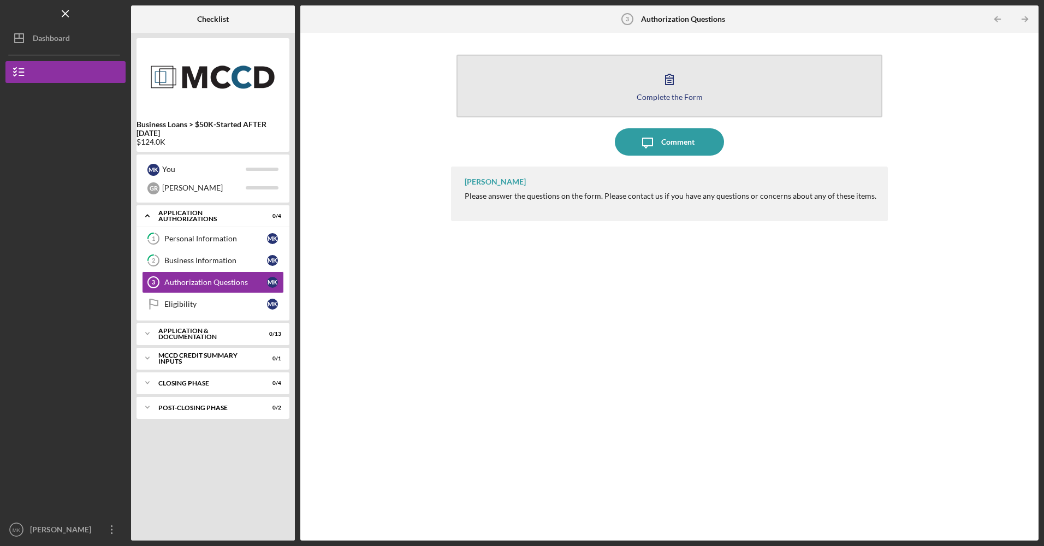
click at [669, 79] on icon "button" at bounding box center [670, 79] width 8 height 10
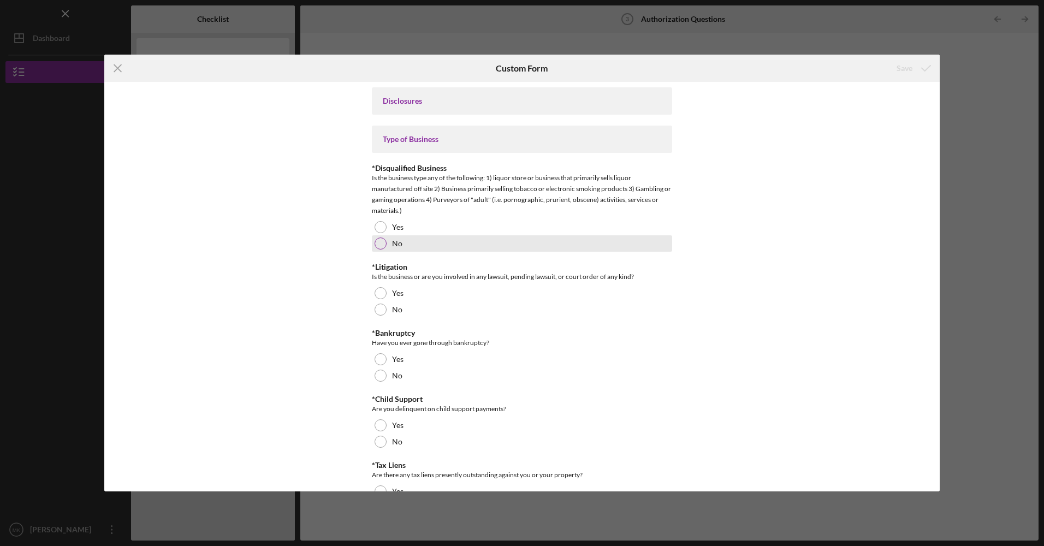
click at [378, 245] on div at bounding box center [381, 244] width 12 height 12
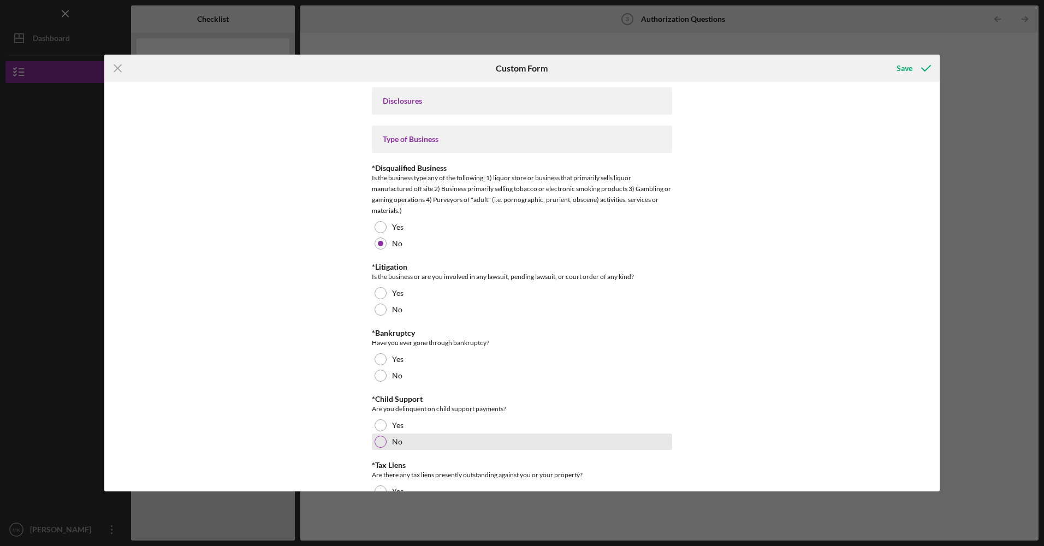
click at [377, 429] on div at bounding box center [381, 442] width 12 height 12
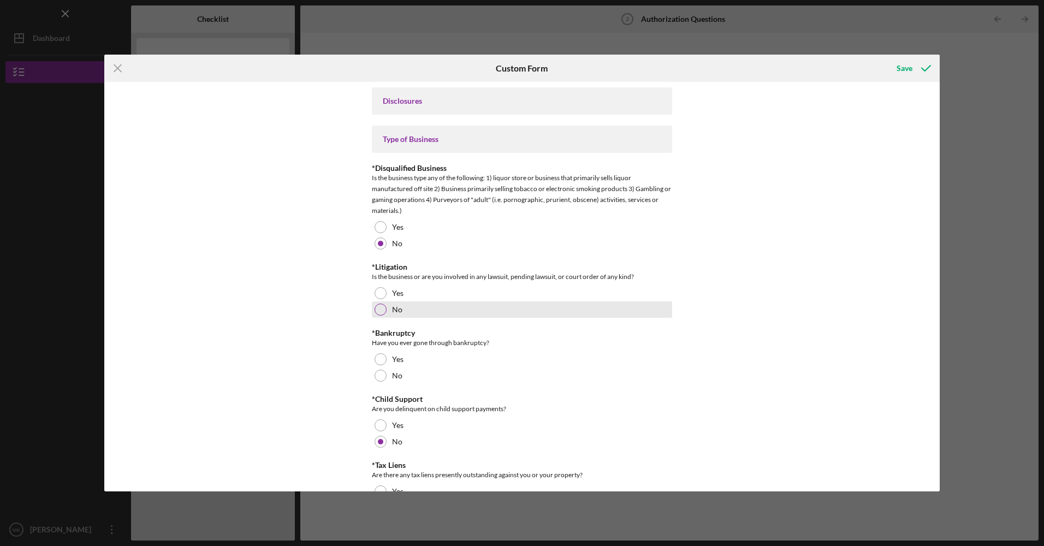
click at [378, 311] on div at bounding box center [381, 310] width 12 height 12
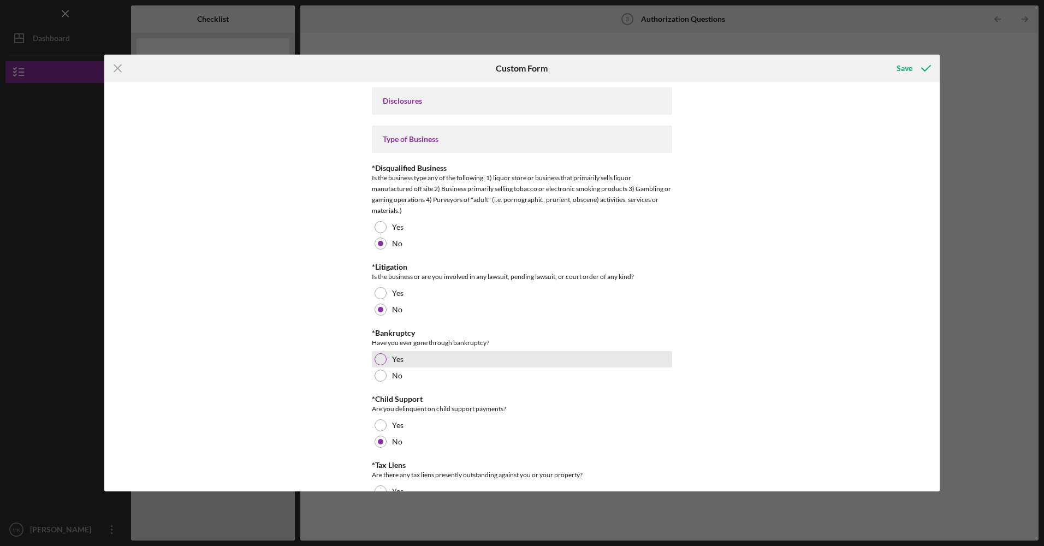
click at [383, 360] on div at bounding box center [381, 359] width 12 height 12
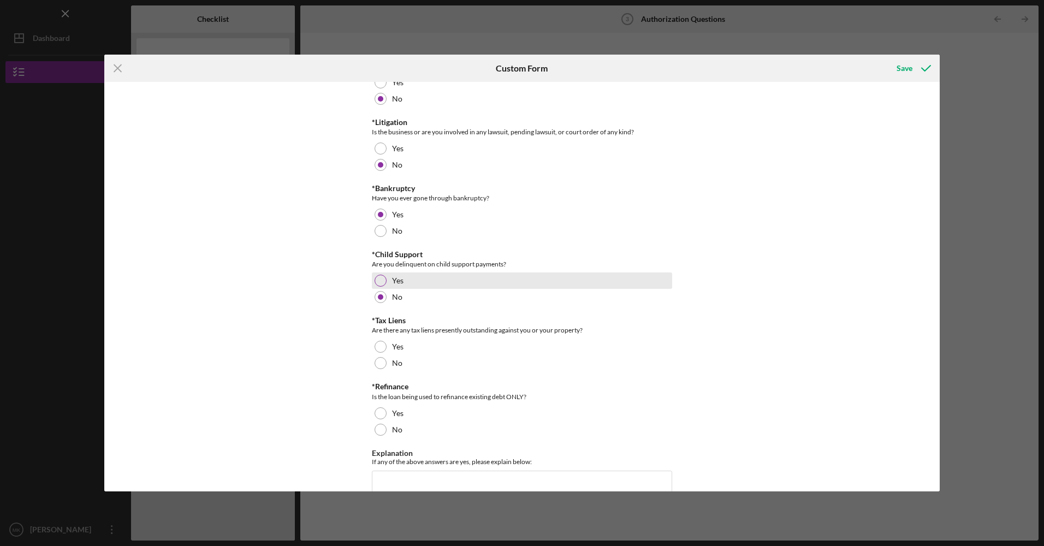
scroll to position [164, 0]
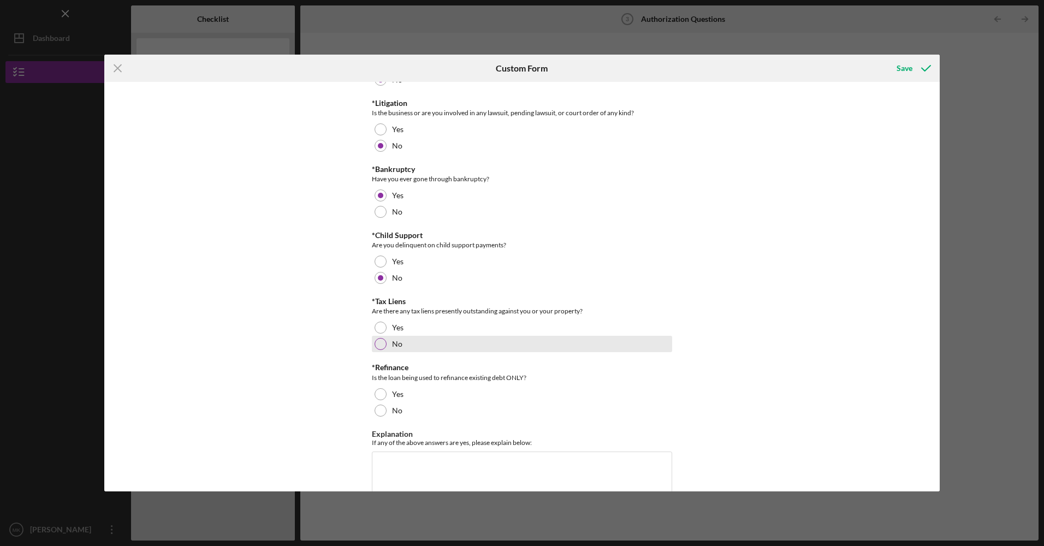
click at [377, 341] on div at bounding box center [381, 344] width 12 height 12
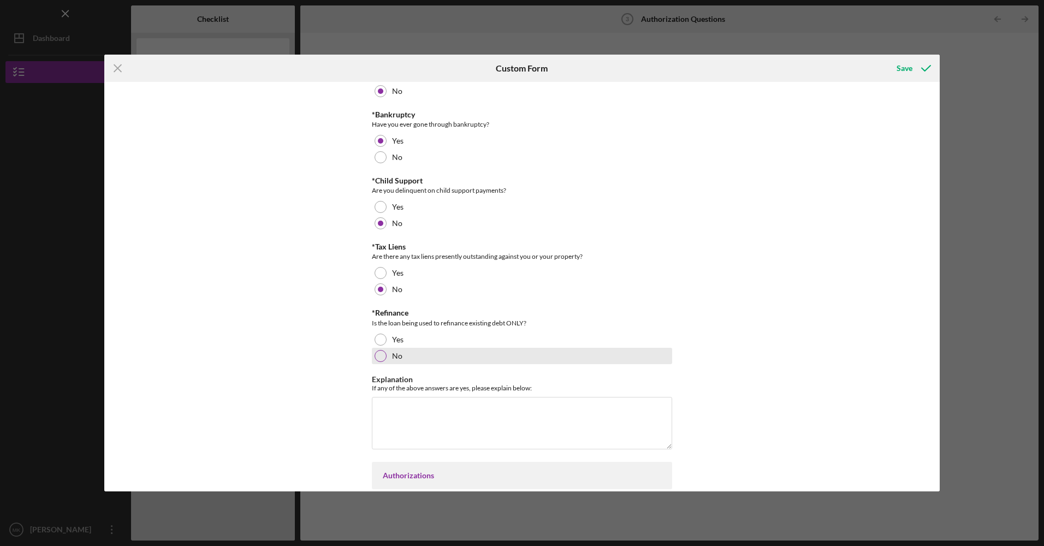
click at [380, 351] on div at bounding box center [381, 356] width 12 height 12
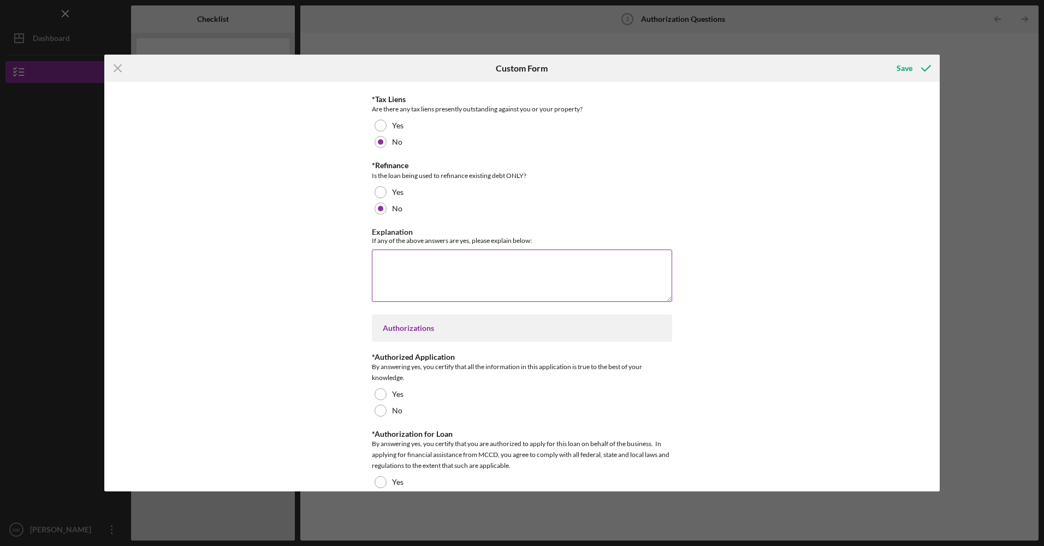
scroll to position [382, 0]
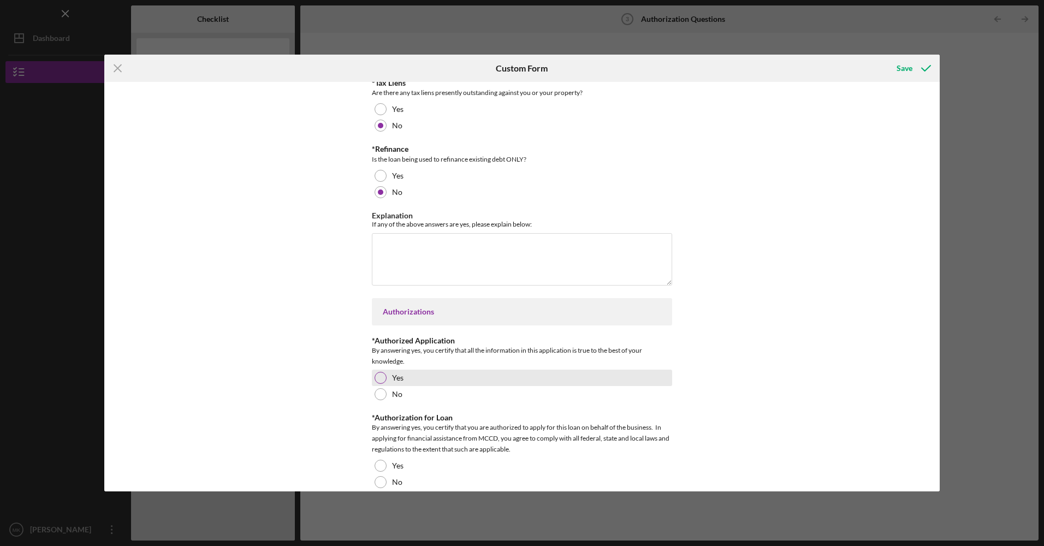
click at [376, 377] on div at bounding box center [381, 378] width 12 height 12
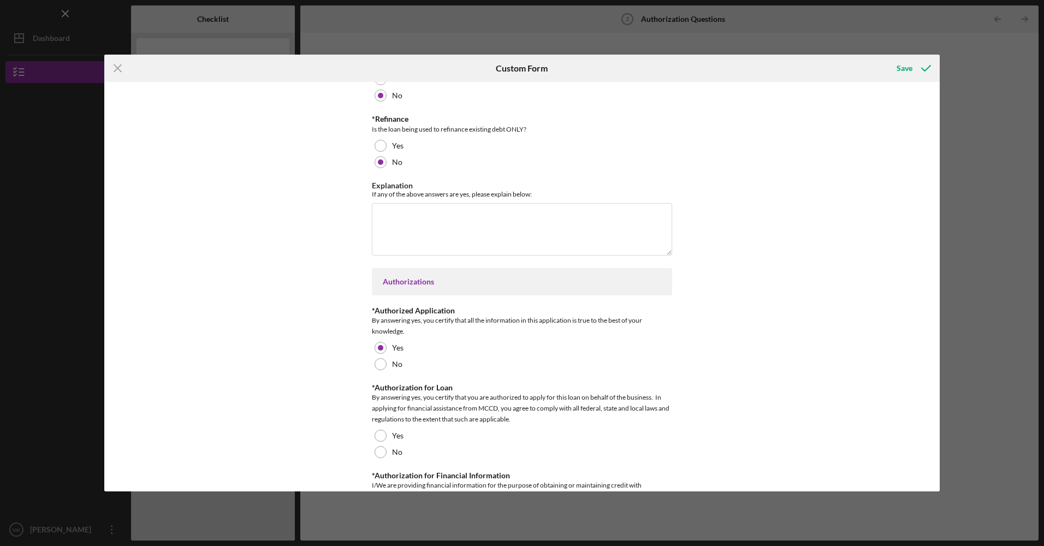
scroll to position [437, 0]
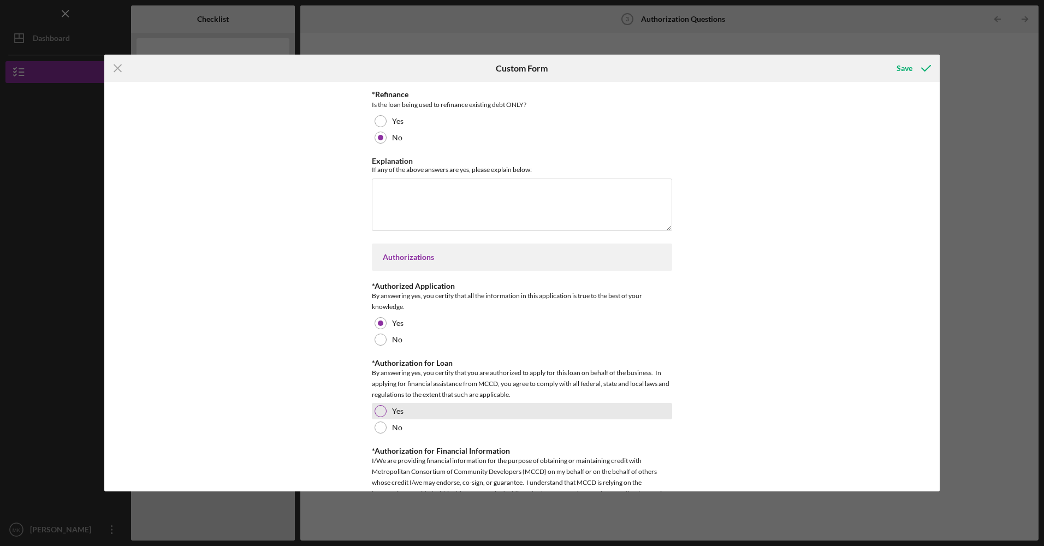
click at [383, 409] on div at bounding box center [381, 411] width 12 height 12
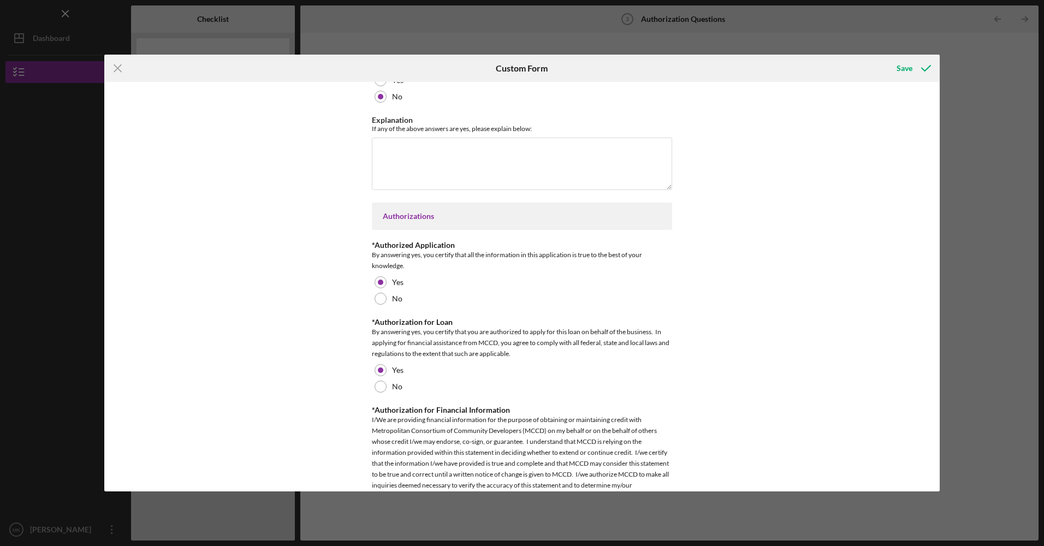
scroll to position [540, 0]
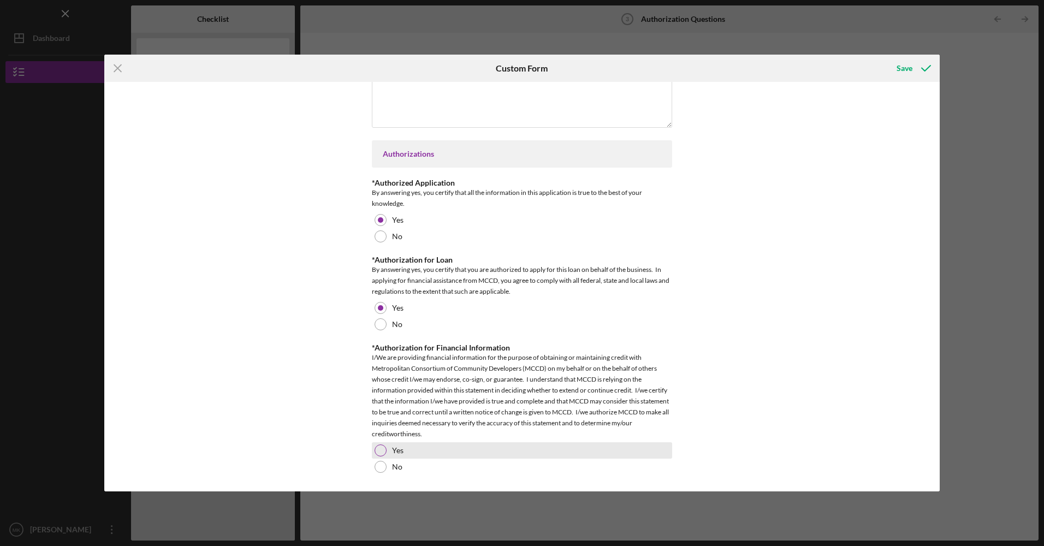
click at [377, 429] on div at bounding box center [381, 450] width 12 height 12
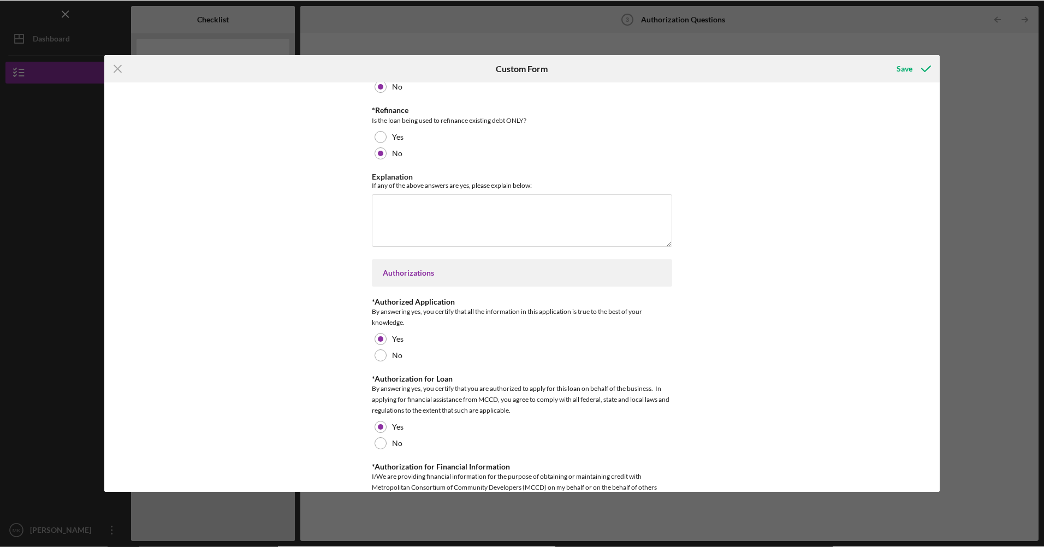
scroll to position [376, 0]
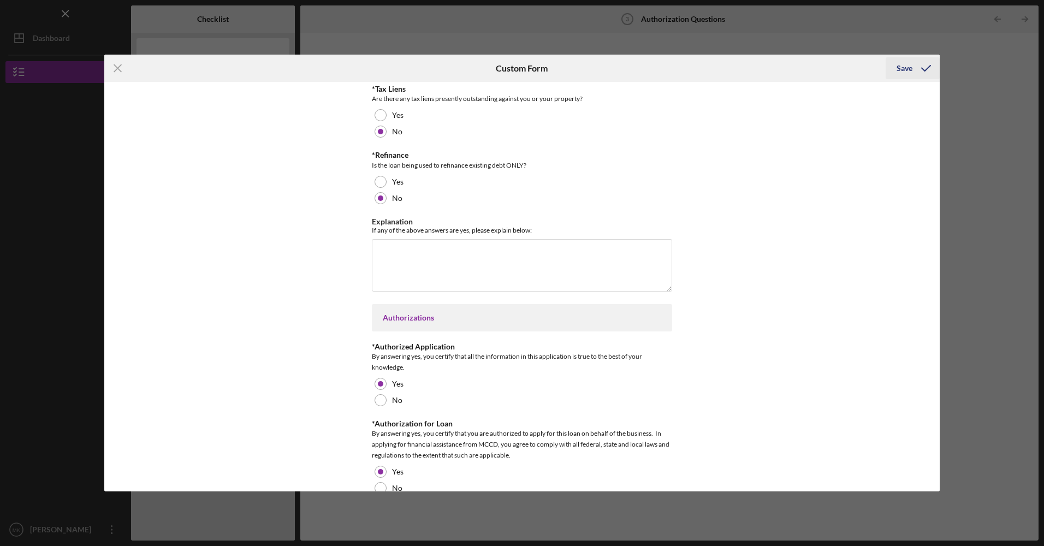
click at [834, 69] on div "Save" at bounding box center [905, 68] width 16 height 22
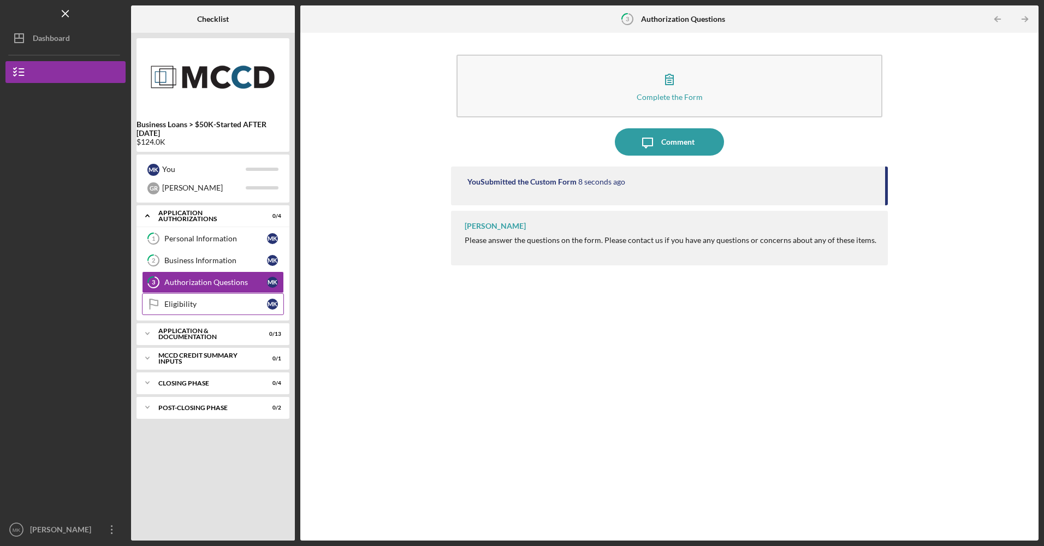
click at [198, 314] on link "Eligibility Eligibility M K" at bounding box center [213, 304] width 142 height 22
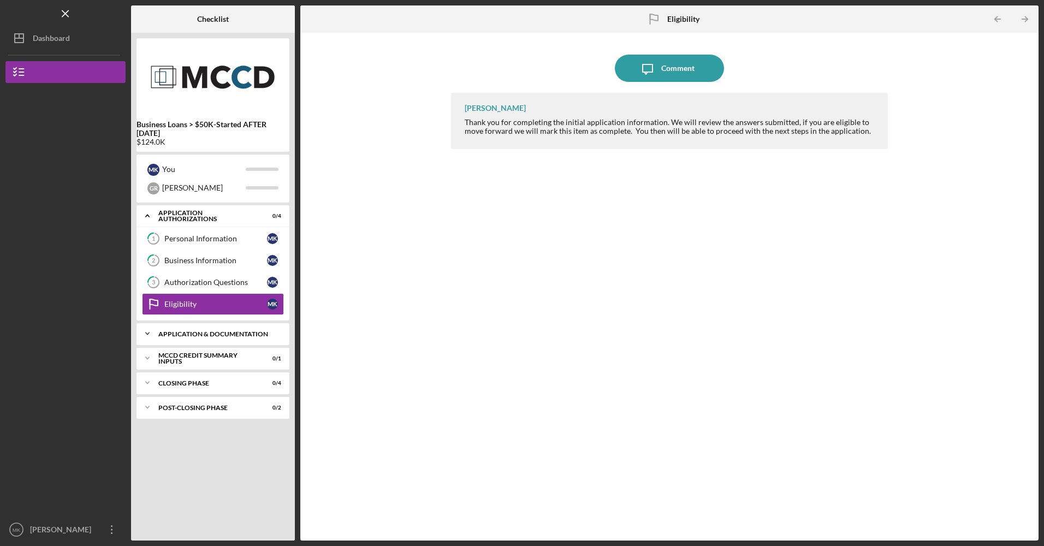
click at [208, 333] on div "Application & Documentation" at bounding box center [216, 334] width 117 height 7
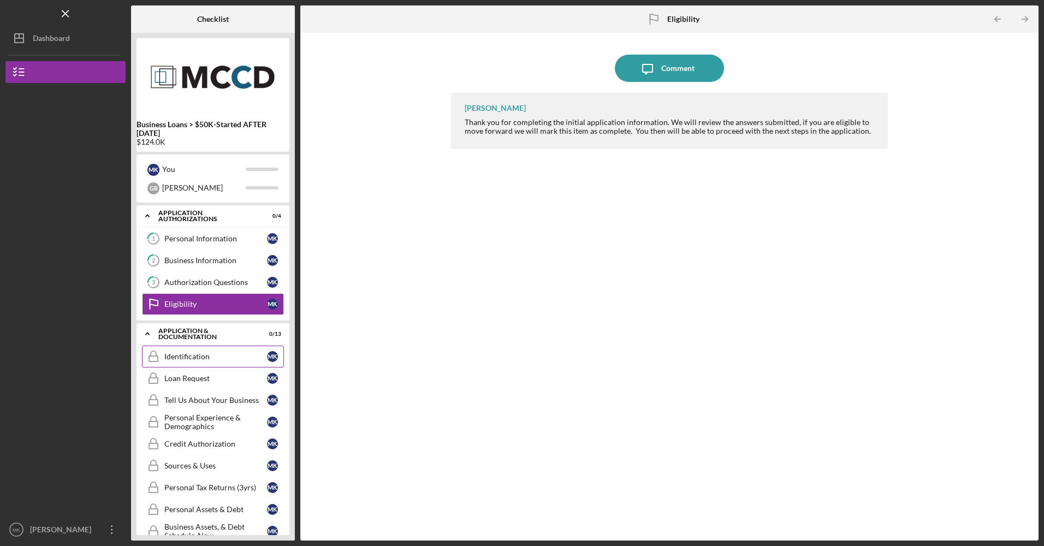
click at [218, 360] on div "Identification" at bounding box center [215, 356] width 103 height 9
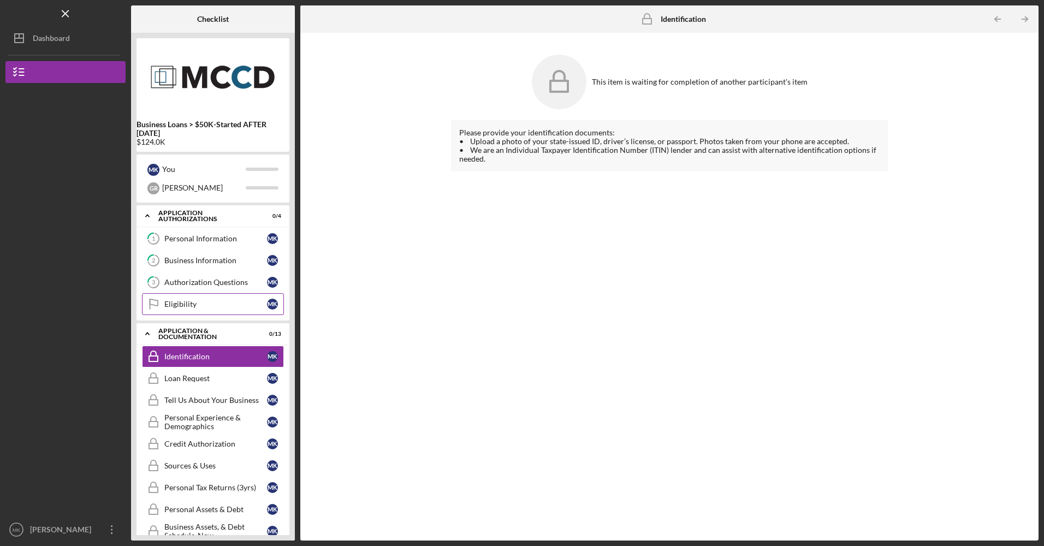
click at [206, 300] on div "Eligibility" at bounding box center [215, 304] width 103 height 9
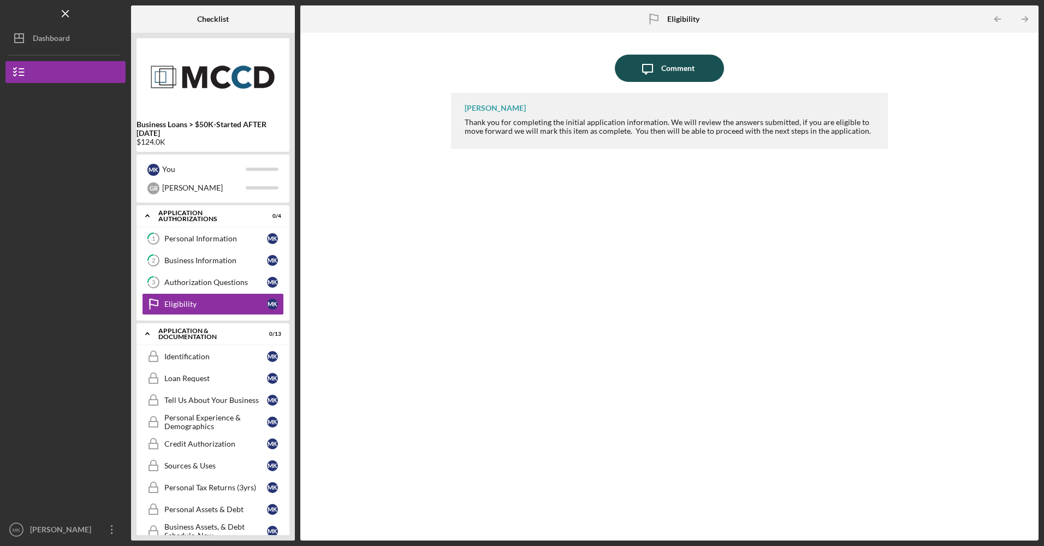
click at [658, 63] on icon "Icon/Message" at bounding box center [647, 68] width 27 height 27
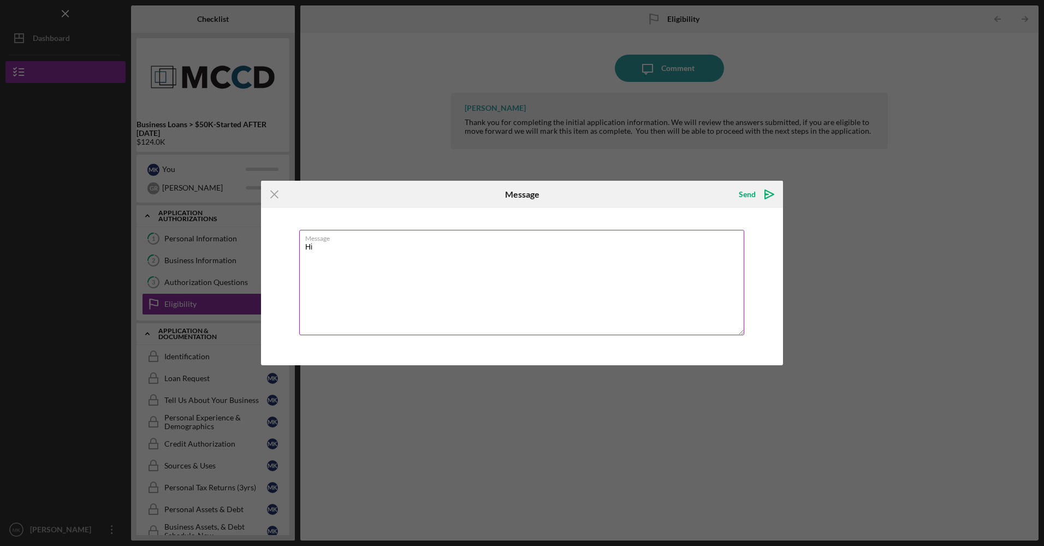
click at [482, 251] on textarea "Hi" at bounding box center [521, 282] width 445 height 105
paste textarea "[PERSON_NAME] Business Advisor NextStage Phone: [PHONE_NUMBER] (call only, no D…"
click at [346, 241] on label "Message" at bounding box center [524, 236] width 439 height 12
click at [346, 241] on textarea "Hi [PERSON_NAME] Business Advisor NextStage Phone: [PHONE_NUMBER] (call only, n…" at bounding box center [521, 282] width 445 height 105
click at [335, 234] on label "Message" at bounding box center [524, 236] width 439 height 12
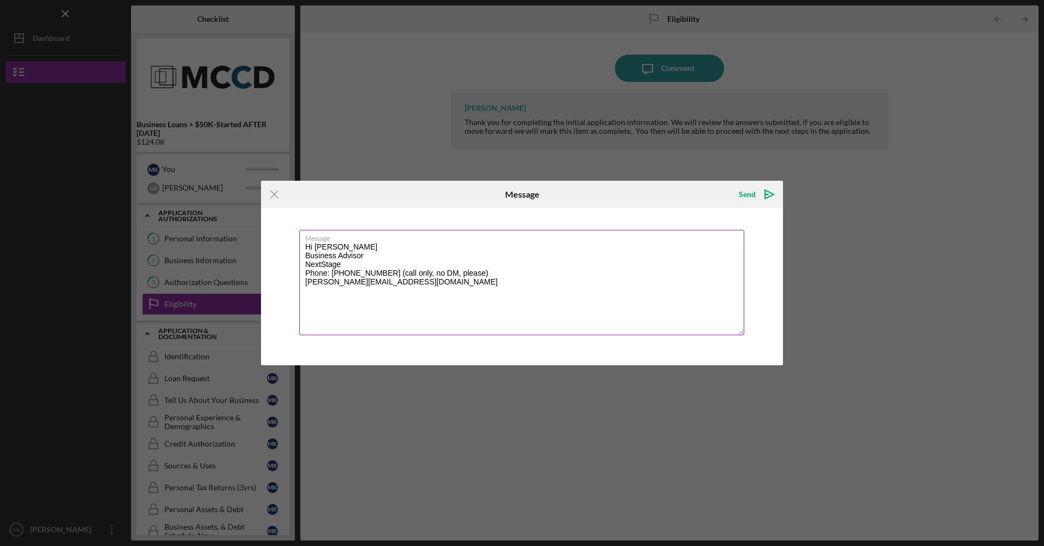
click at [335, 234] on textarea "Hi [PERSON_NAME] Business Advisor NextStage Phone: [PHONE_NUMBER] (call only, n…" at bounding box center [521, 282] width 445 height 105
click at [333, 238] on label "Message" at bounding box center [524, 236] width 439 height 12
click at [333, 238] on textarea "Hi [PERSON_NAME] Business Advisor NextStage Phone: [PHONE_NUMBER] (call only, n…" at bounding box center [521, 282] width 445 height 105
click at [333, 238] on label "Message" at bounding box center [524, 236] width 439 height 12
click at [333, 238] on textarea "Hi [PERSON_NAME] Business Advisor NextStage Phone: [PHONE_NUMBER] (call only, n…" at bounding box center [521, 282] width 445 height 105
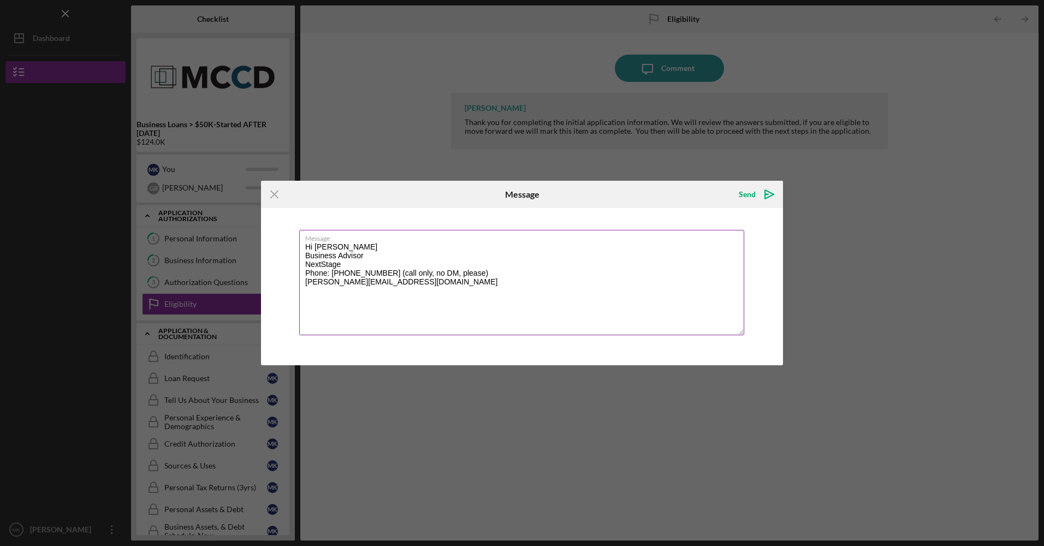
click at [389, 288] on textarea "Hi [PERSON_NAME] Business Advisor NextStage Phone: [PHONE_NUMBER] (call only, n…" at bounding box center [521, 282] width 445 height 105
click at [313, 246] on textarea "Hi [PERSON_NAME] Business Advisor NextStage Phone: [PHONE_NUMBER] (call only, n…" at bounding box center [521, 282] width 445 height 105
click at [312, 246] on textarea "Hi [PERSON_NAME] Business Advisor NextStage Phone: [PHONE_NUMBER] (call only, n…" at bounding box center [521, 282] width 445 height 105
click at [314, 246] on textarea "Hi [PERSON_NAME] Business Advisor NextStage Phone: [PHONE_NUMBER] (call only, n…" at bounding box center [521, 282] width 445 height 105
click at [317, 243] on textarea "Hi [PERSON_NAME] Business Advisor NextStage Phone: [PHONE_NUMBER] (call only, n…" at bounding box center [521, 282] width 445 height 105
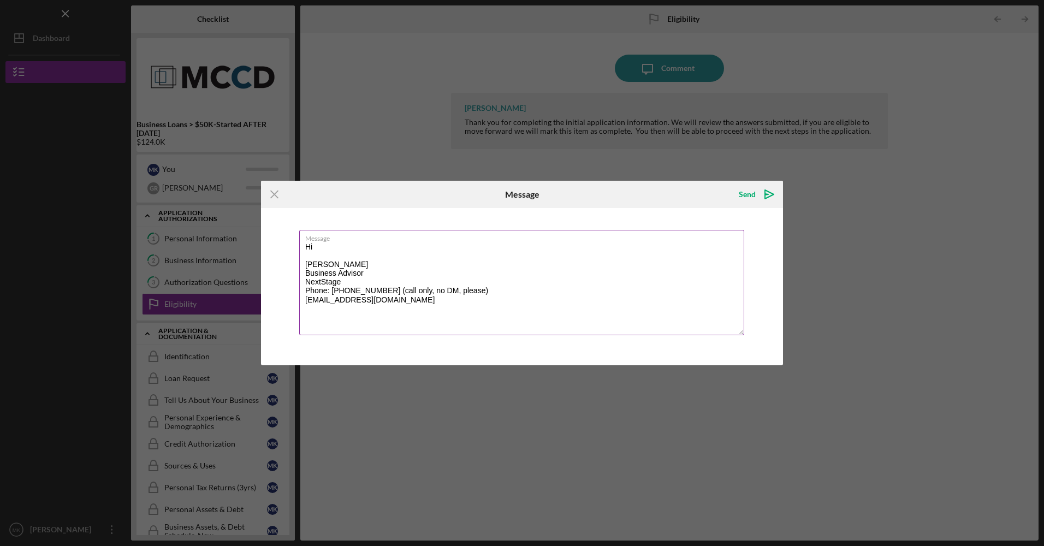
drag, startPoint x: 317, startPoint y: 243, endPoint x: 300, endPoint y: 245, distance: 17.1
click at [300, 245] on textarea "Hi [PERSON_NAME] Business Advisor NextStage Phone: [PHONE_NUMBER] (call only, n…" at bounding box center [521, 282] width 445 height 105
click at [317, 250] on textarea "Hi [PERSON_NAME] Business Advisor NextStage Phone: [PHONE_NUMBER] (call only, n…" at bounding box center [521, 282] width 445 height 105
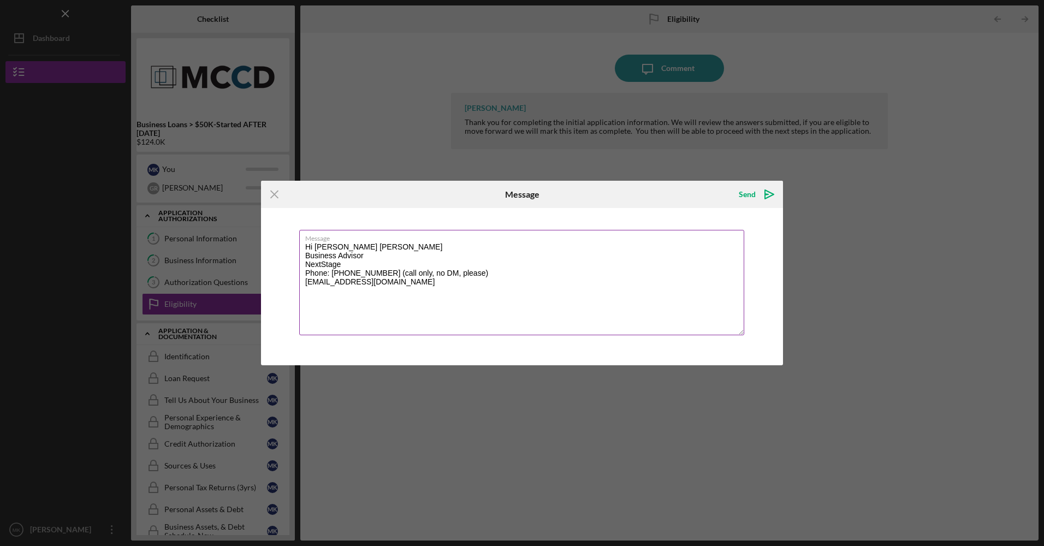
drag, startPoint x: 333, startPoint y: 248, endPoint x: 317, endPoint y: 244, distance: 16.1
click at [317, 244] on textarea "Hi [PERSON_NAME] [PERSON_NAME] Business Advisor NextStage Phone: [PHONE_NUMBER]…" at bounding box center [521, 282] width 445 height 105
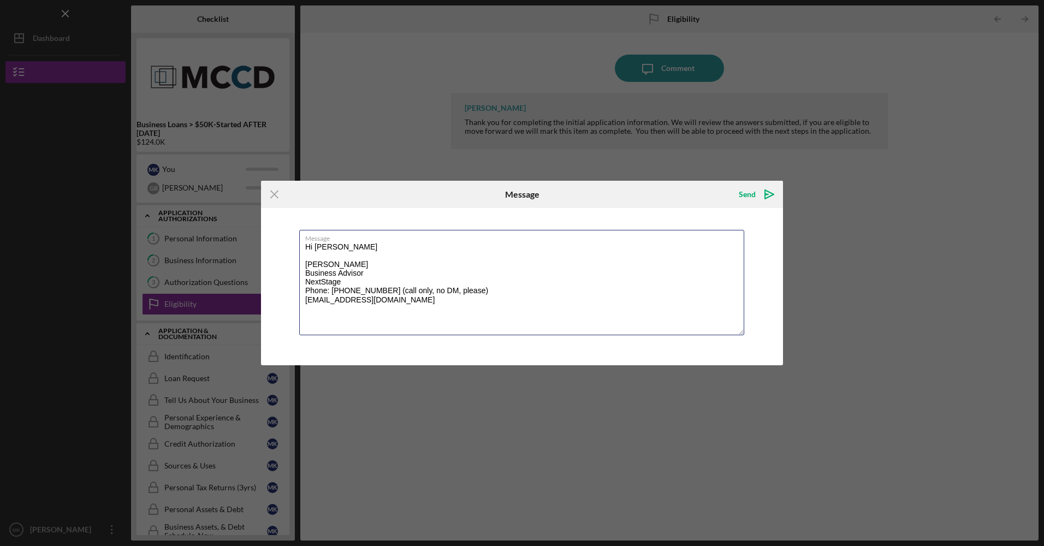
type textarea "Hi [PERSON_NAME] [PERSON_NAME] Business Advisor NextStage Phone: [PHONE_NUMBER]…"
click at [435, 157] on div "Icon/Menu Close Message Send Icon/icon-invite-send Message Hi [PERSON_NAME] [PE…" at bounding box center [522, 273] width 1044 height 546
click at [668, 69] on div "Icon/Menu Close Message Send Icon/icon-invite-send Message Hi [PERSON_NAME] [PE…" at bounding box center [522, 273] width 1044 height 546
click at [273, 198] on icon "Icon/Menu Close" at bounding box center [274, 194] width 27 height 27
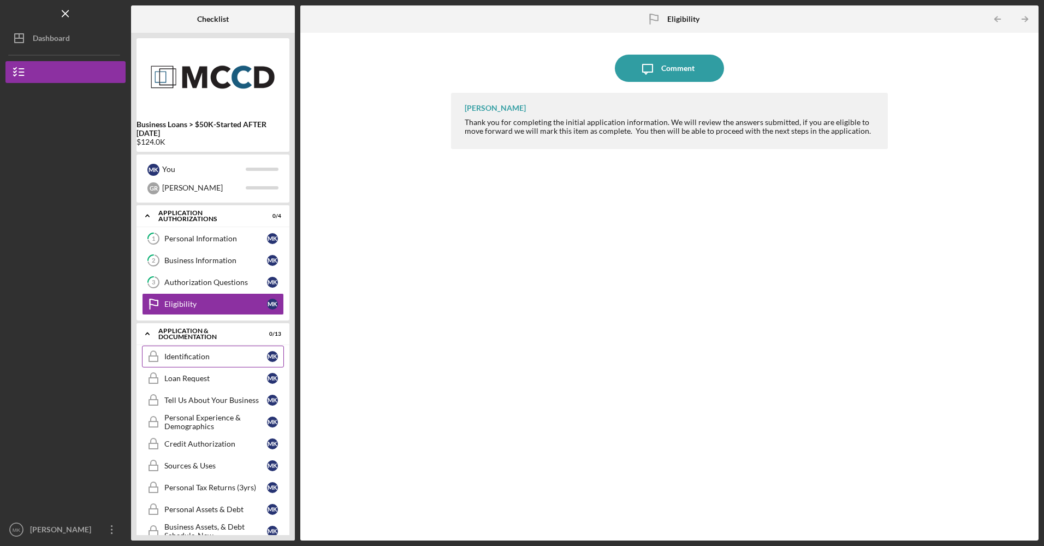
click at [218, 355] on div "Identification" at bounding box center [215, 356] width 103 height 9
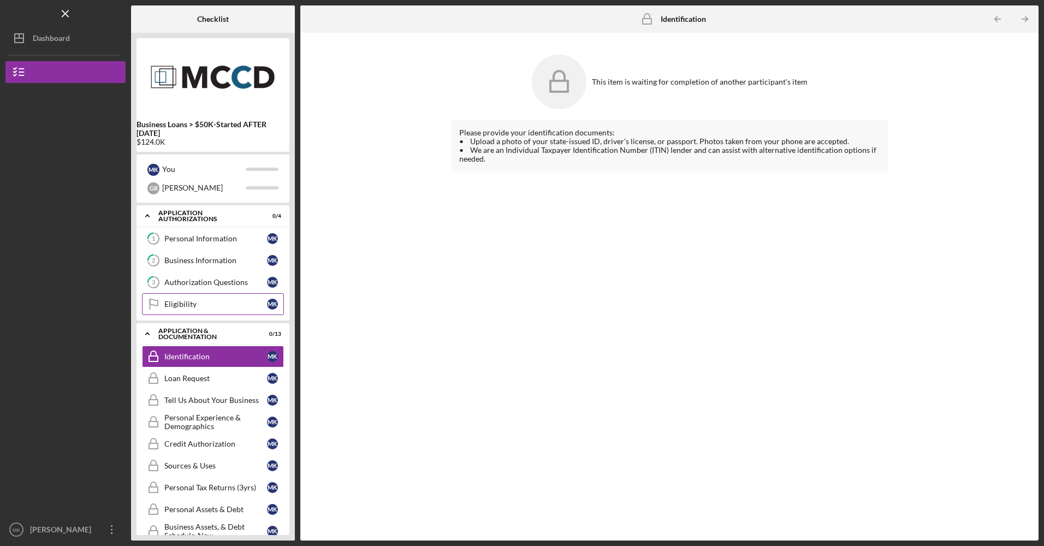
click at [223, 302] on div "Eligibility" at bounding box center [215, 304] width 103 height 9
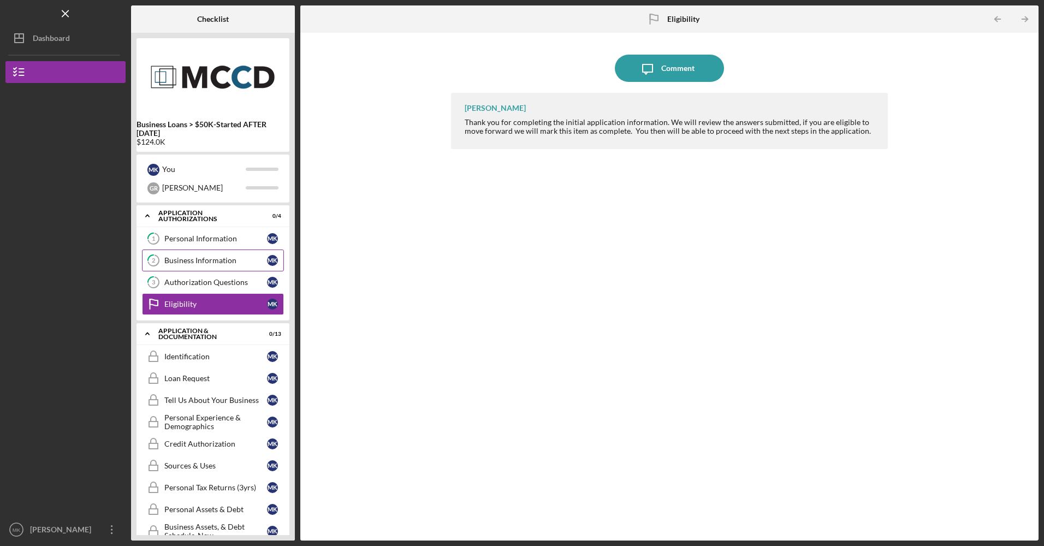
click at [225, 263] on div "Business Information" at bounding box center [215, 260] width 103 height 9
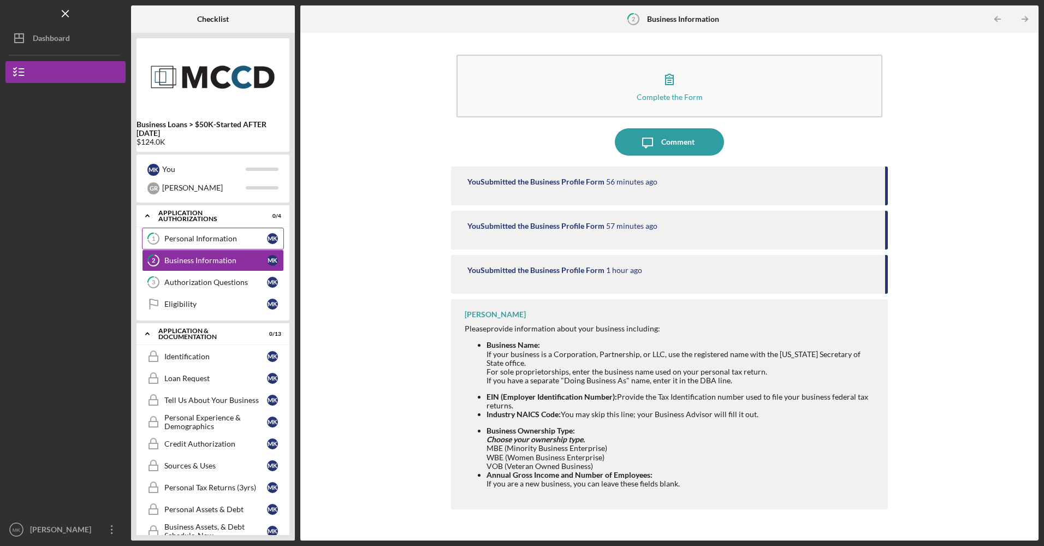
click at [190, 243] on div "Personal Information" at bounding box center [215, 238] width 103 height 9
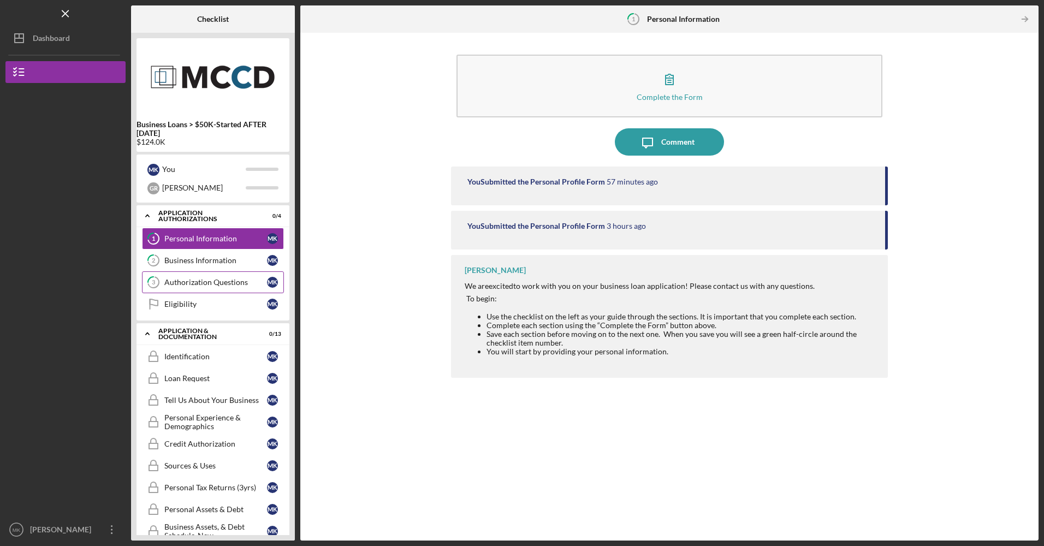
click at [190, 290] on link "3 Authorization Questions M K" at bounding box center [213, 282] width 142 height 22
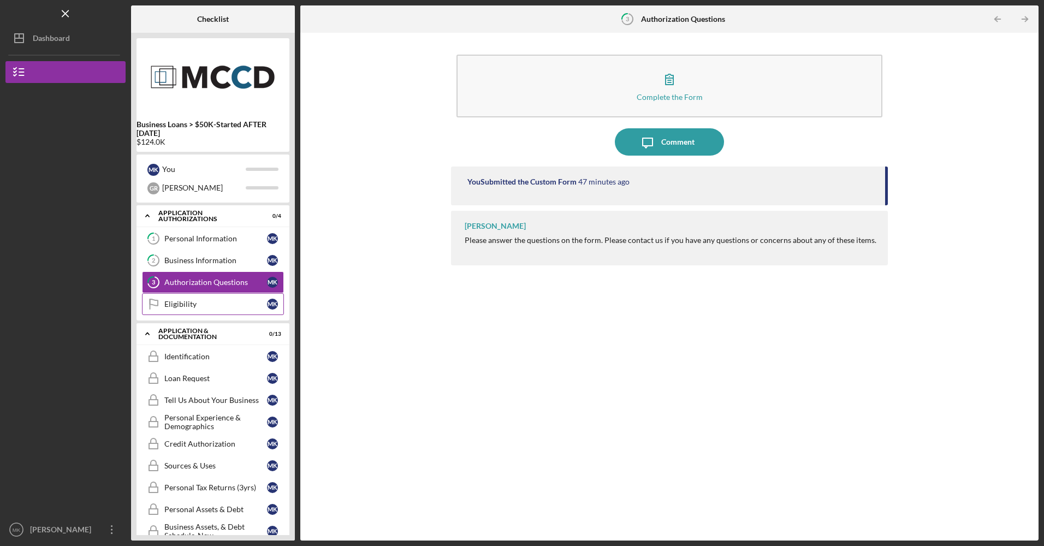
click at [218, 305] on div "Eligibility" at bounding box center [215, 304] width 103 height 9
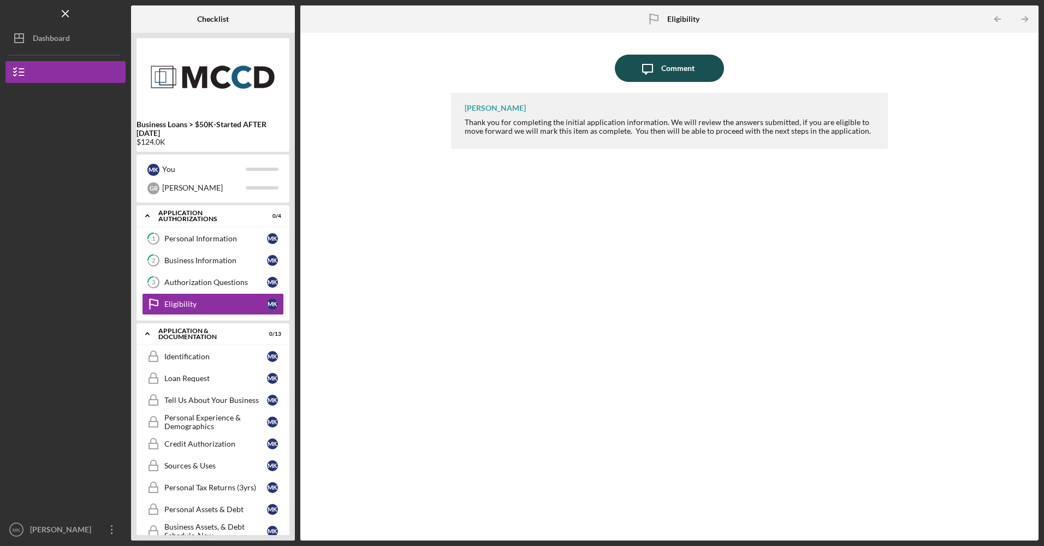
click at [661, 66] on div "Comment" at bounding box center [677, 68] width 33 height 27
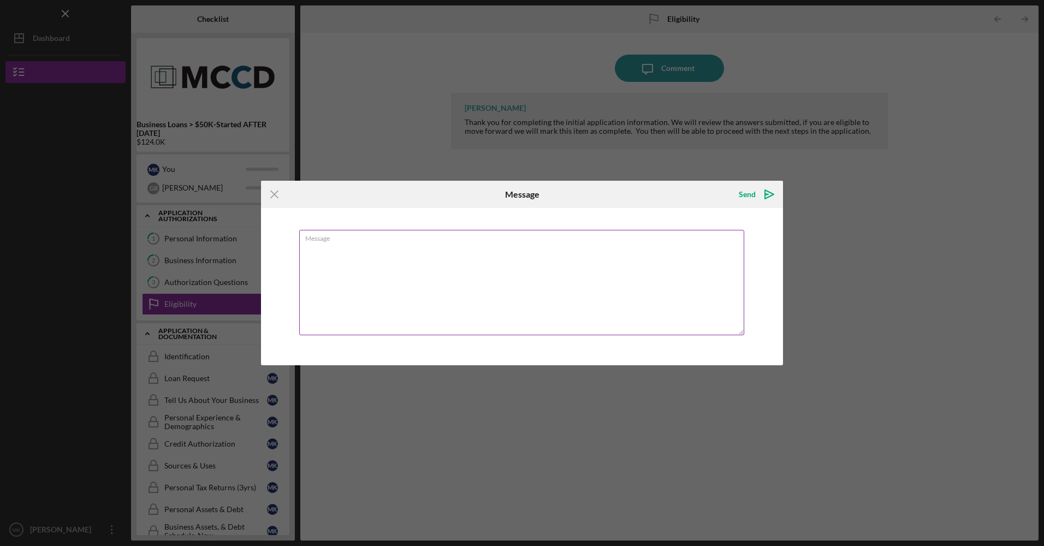
click at [490, 269] on textarea "Message" at bounding box center [521, 282] width 445 height 105
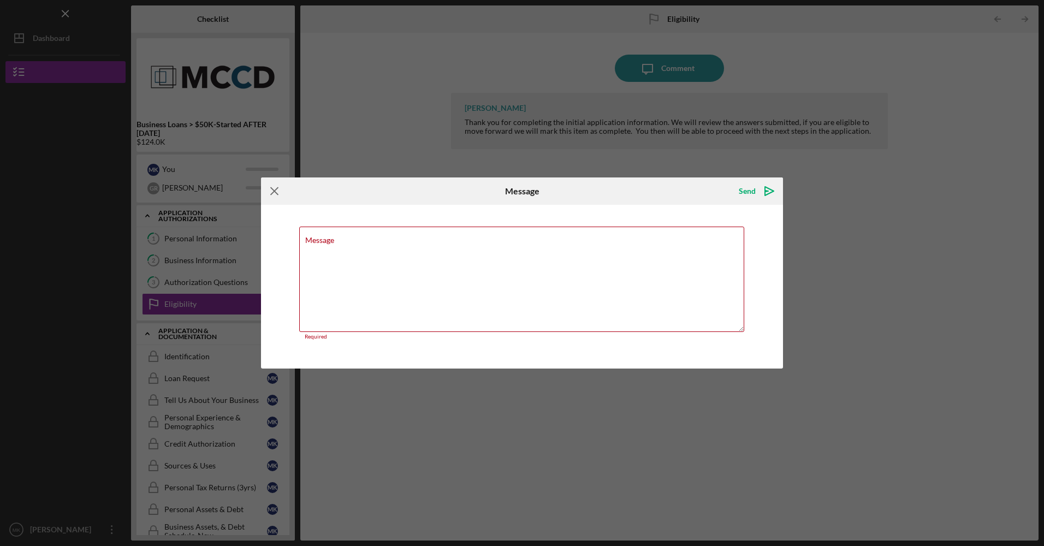
click at [278, 192] on icon "Icon/Menu Close" at bounding box center [274, 190] width 27 height 27
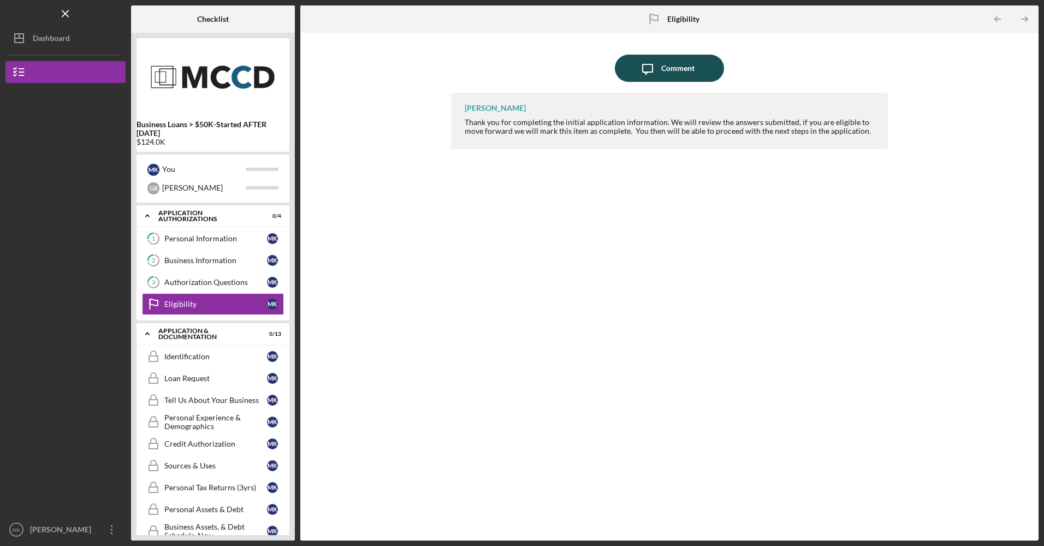
click at [655, 62] on icon "Icon/Message" at bounding box center [647, 68] width 27 height 27
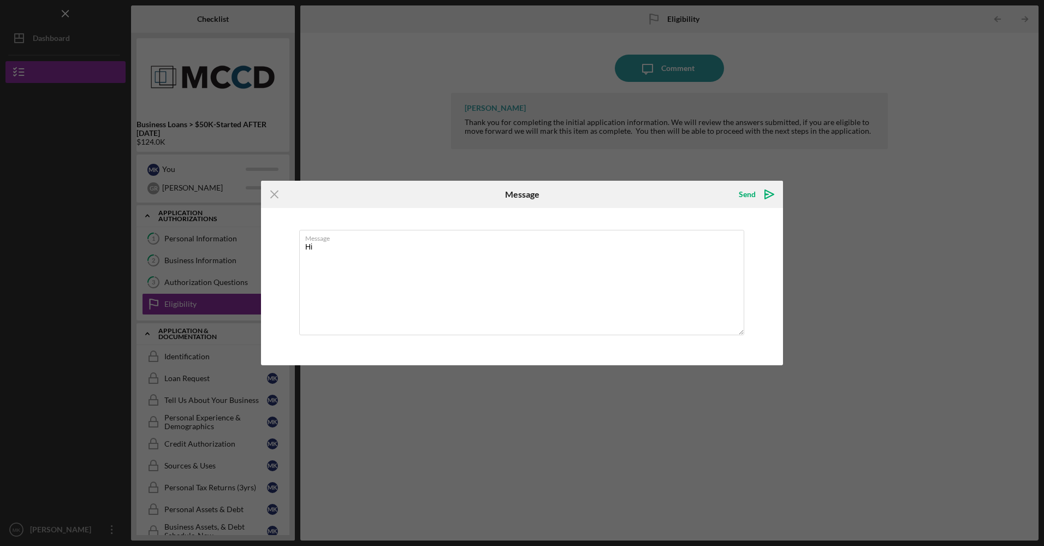
type textarea "Hi"
click at [277, 191] on icon "Icon/Menu Close" at bounding box center [274, 194] width 27 height 27
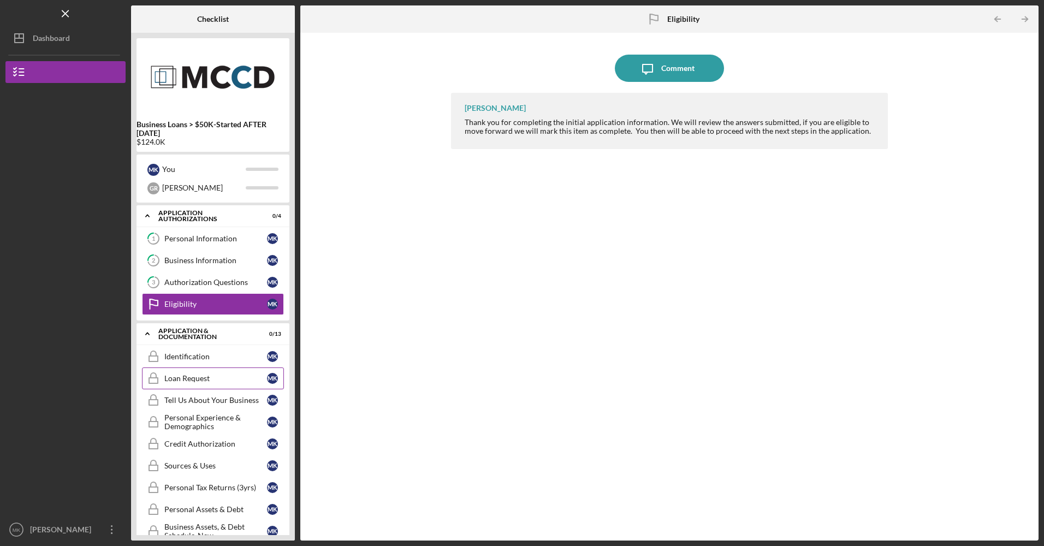
click at [234, 380] on div "Loan Request" at bounding box center [215, 378] width 103 height 9
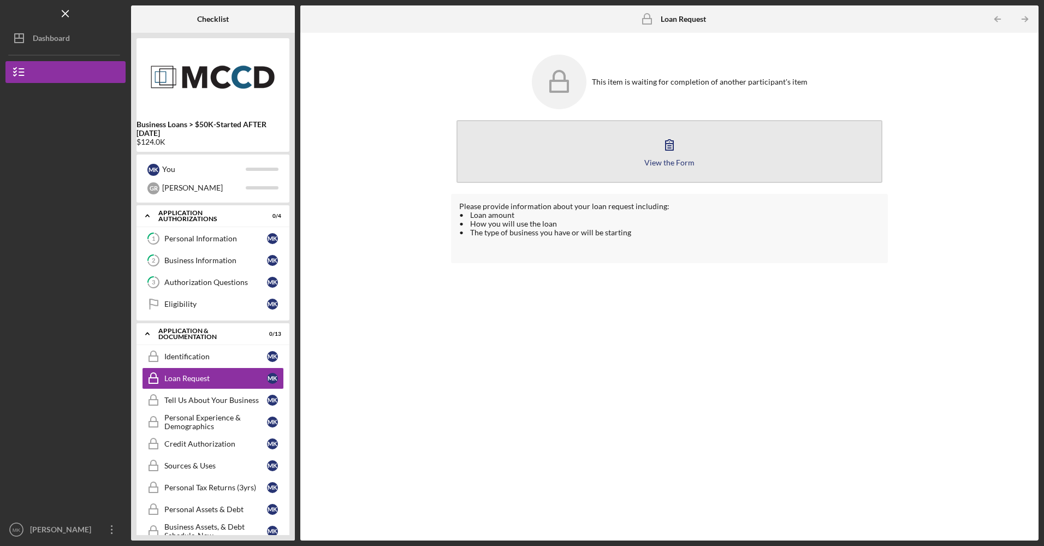
click at [571, 153] on button "View the Form Form" at bounding box center [668, 151] width 425 height 63
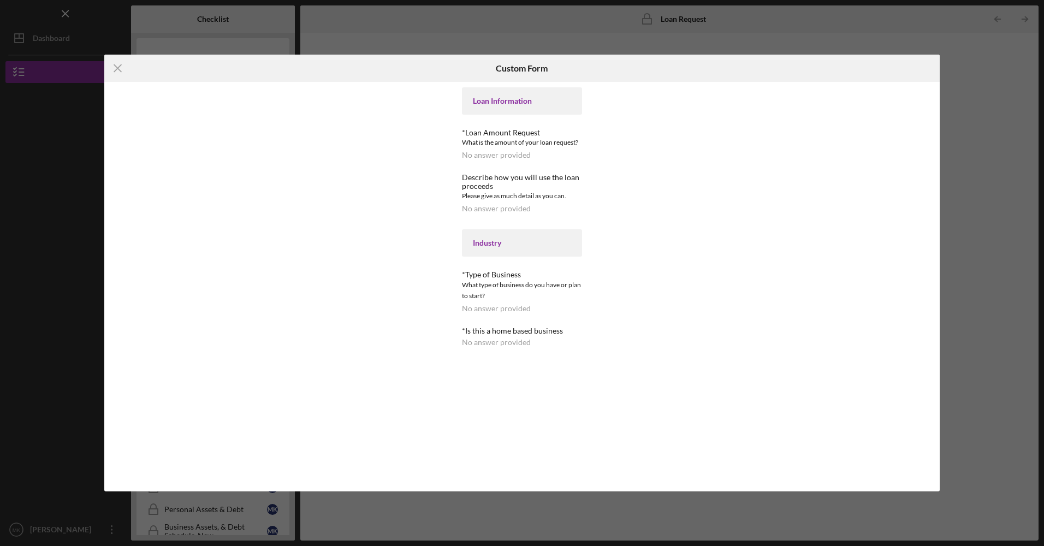
click at [498, 262] on div "Loan Information *Loan Amount Request What is the amount of your loan request? …" at bounding box center [522, 216] width 120 height 259
click at [737, 33] on div "Icon/Menu Close Custom Form Loan Information *Loan Amount Request What is the a…" at bounding box center [522, 273] width 1044 height 546
click at [115, 66] on icon "Icon/Menu Close" at bounding box center [117, 68] width 27 height 27
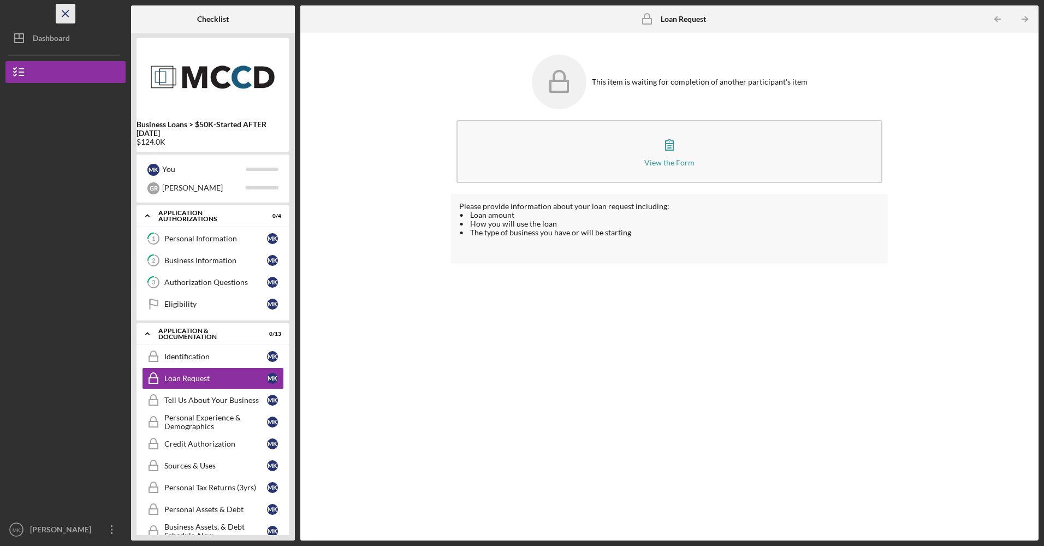
click at [71, 17] on icon "Icon/Menu Close" at bounding box center [66, 14] width 25 height 25
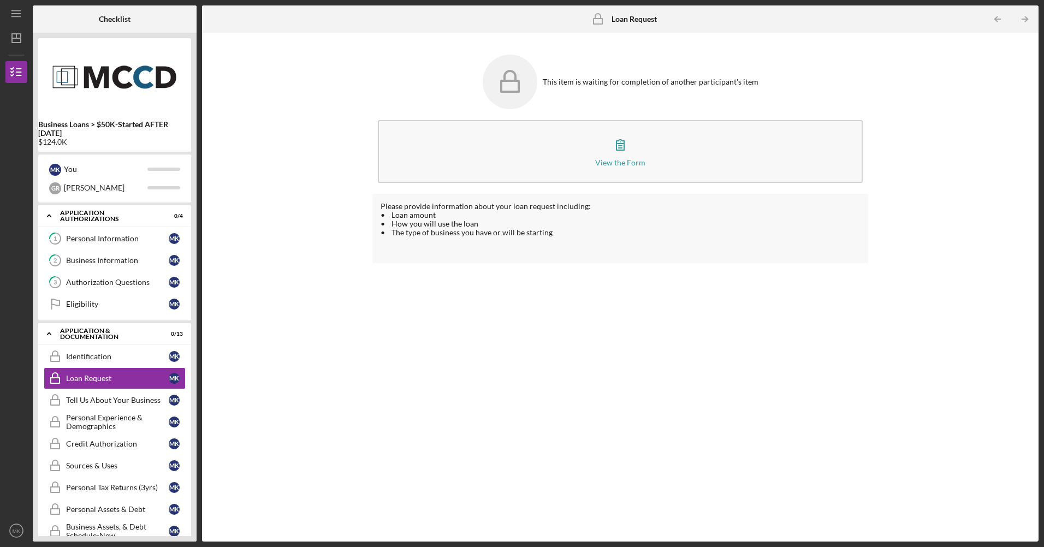
click at [834, 359] on div "Please provide information about your loan request including: • Loan amount • H…" at bounding box center [619, 359] width 495 height 331
click at [145, 309] on link "Eligibility Eligibility M K" at bounding box center [115, 304] width 142 height 22
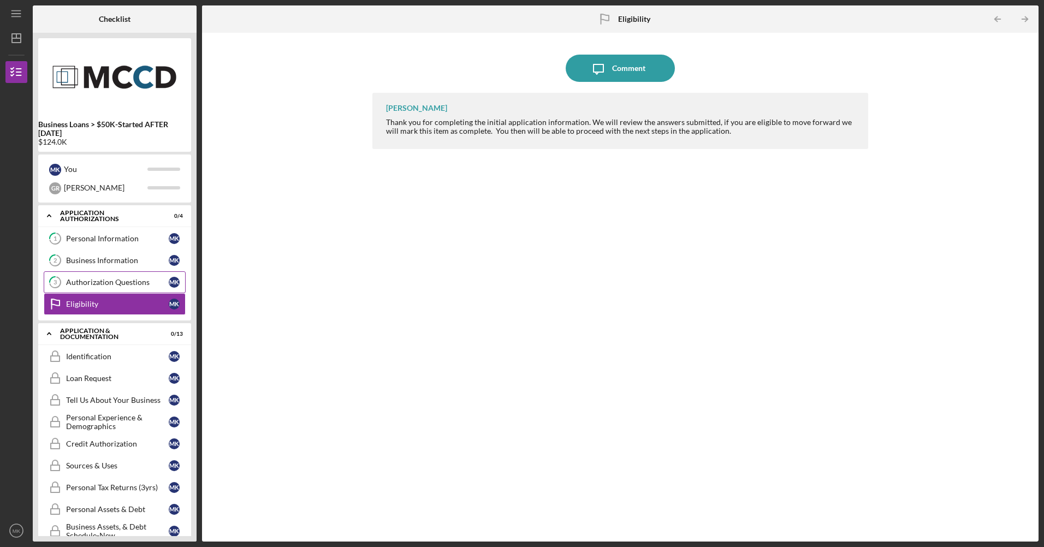
click at [107, 288] on link "3 Authorization Questions M K" at bounding box center [115, 282] width 142 height 22
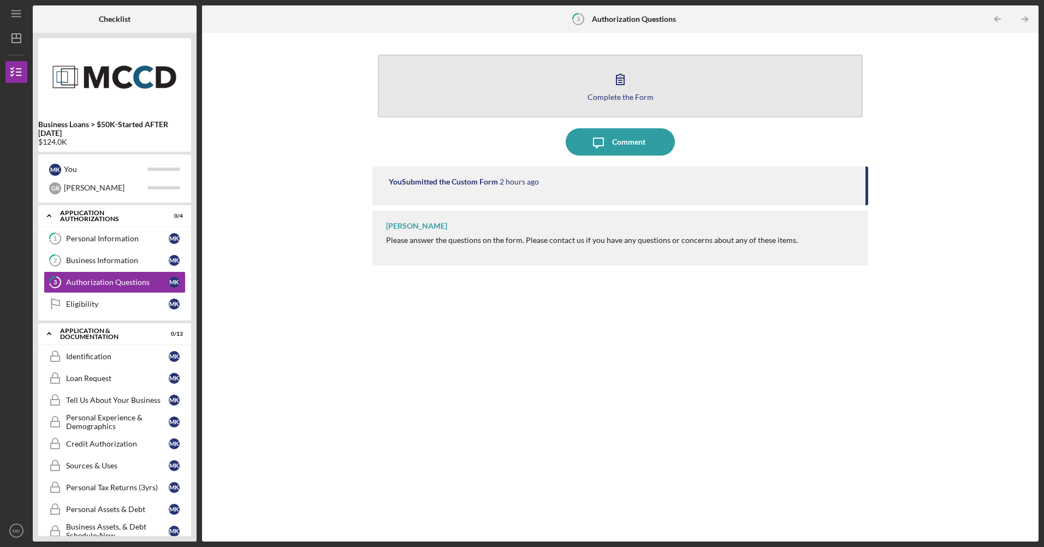
click at [618, 97] on div "Complete the Form" at bounding box center [620, 97] width 66 height 8
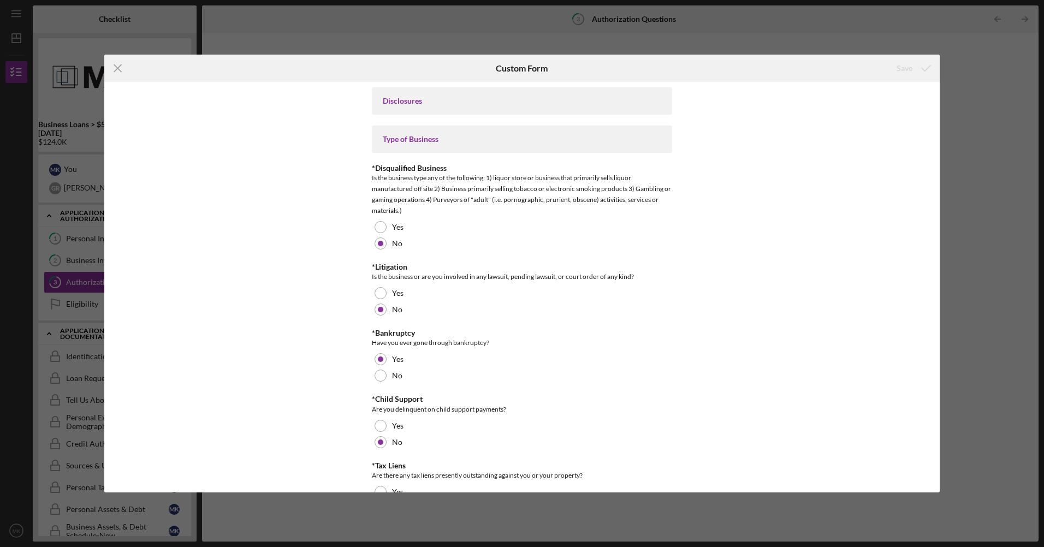
scroll to position [359, 0]
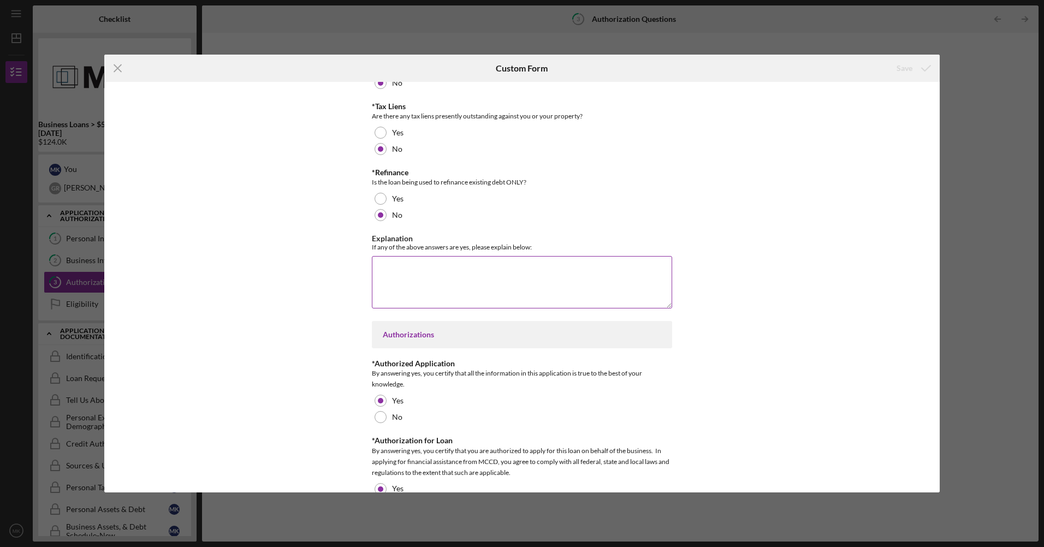
click at [428, 300] on textarea "Explanation" at bounding box center [522, 282] width 300 height 52
click at [421, 283] on textarea "Explanation" at bounding box center [522, 282] width 300 height 52
drag, startPoint x: 576, startPoint y: 281, endPoint x: 516, endPoint y: 275, distance: 60.3
click at [516, 275] on textarea "Explanation" at bounding box center [522, 282] width 300 height 52
click at [461, 276] on textarea "Explanation" at bounding box center [522, 282] width 300 height 52
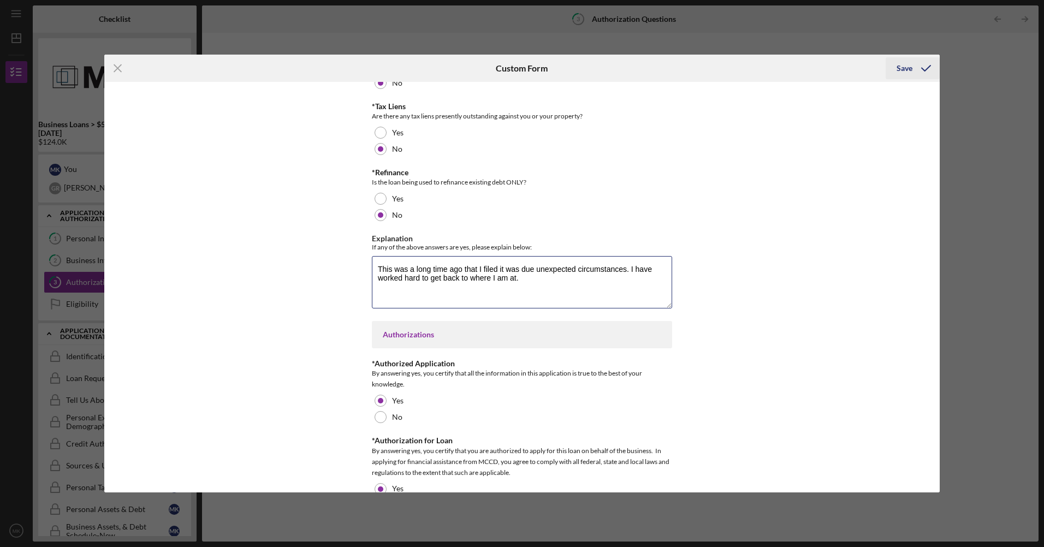
type textarea "This was a long time ago that I filed it was due unexpected circumstances. I ha…"
click at [834, 64] on icon "submit" at bounding box center [925, 68] width 27 height 27
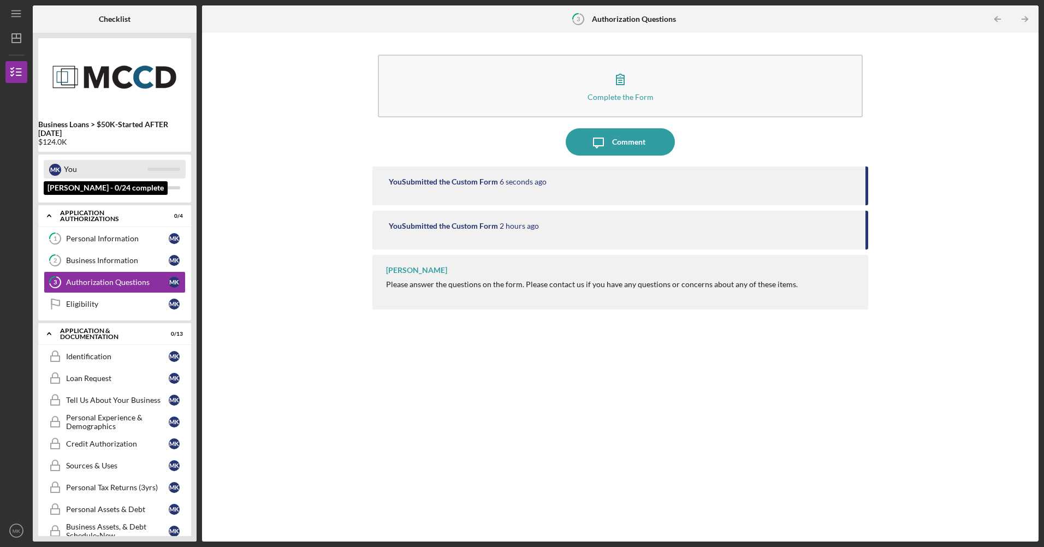
click at [75, 171] on div "You" at bounding box center [106, 169] width 84 height 19
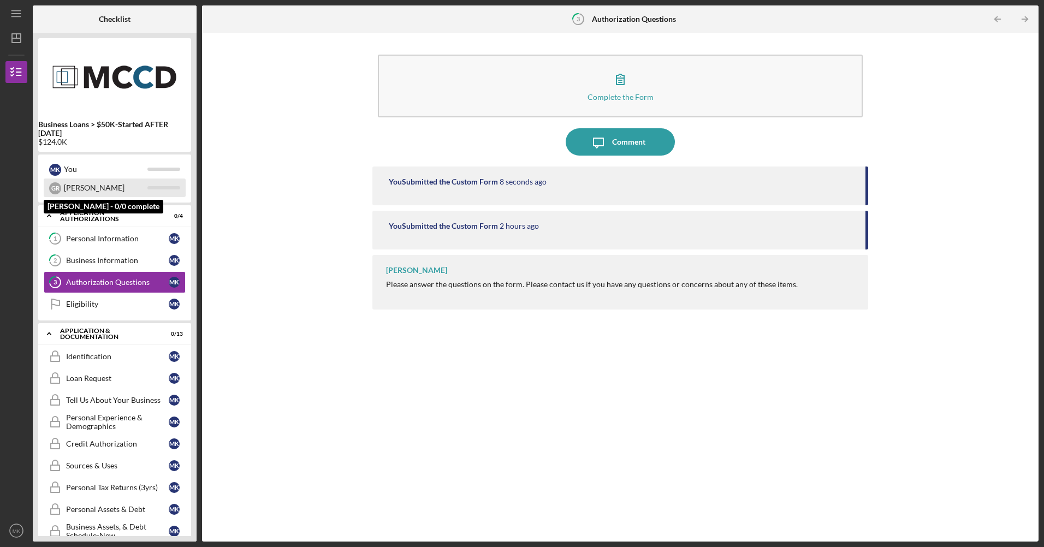
click at [57, 188] on div "G R" at bounding box center [55, 188] width 12 height 12
click at [81, 184] on div "[PERSON_NAME]" at bounding box center [106, 188] width 84 height 19
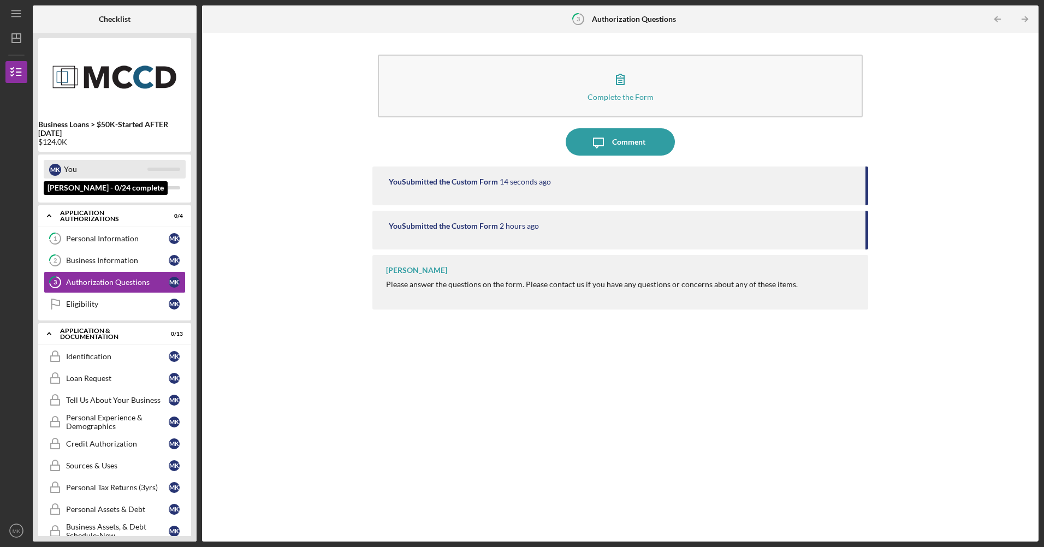
click at [82, 167] on div "You" at bounding box center [106, 169] width 84 height 19
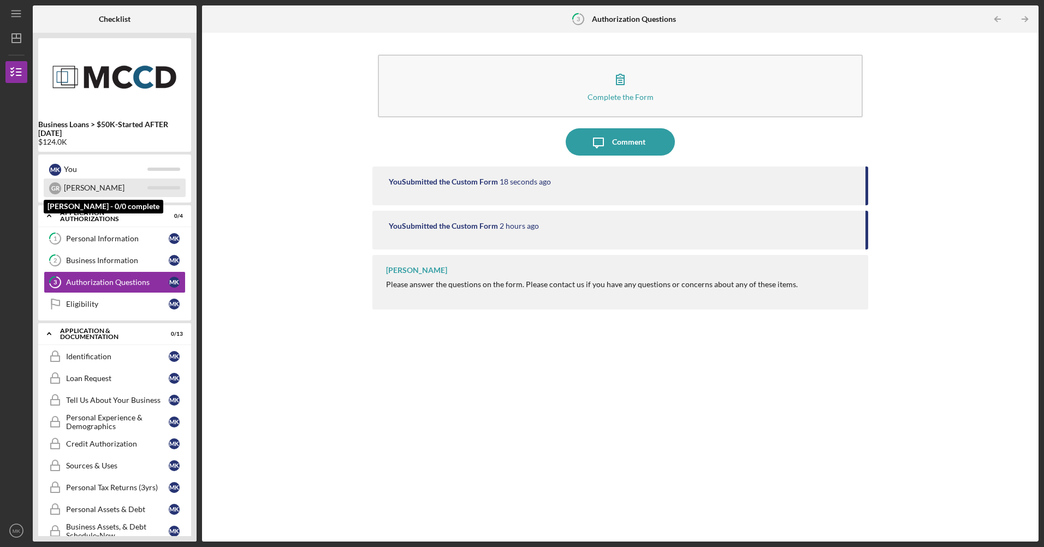
click at [174, 186] on div "[PERSON_NAME]" at bounding box center [115, 188] width 142 height 19
click at [178, 182] on div "[PERSON_NAME]" at bounding box center [115, 188] width 142 height 19
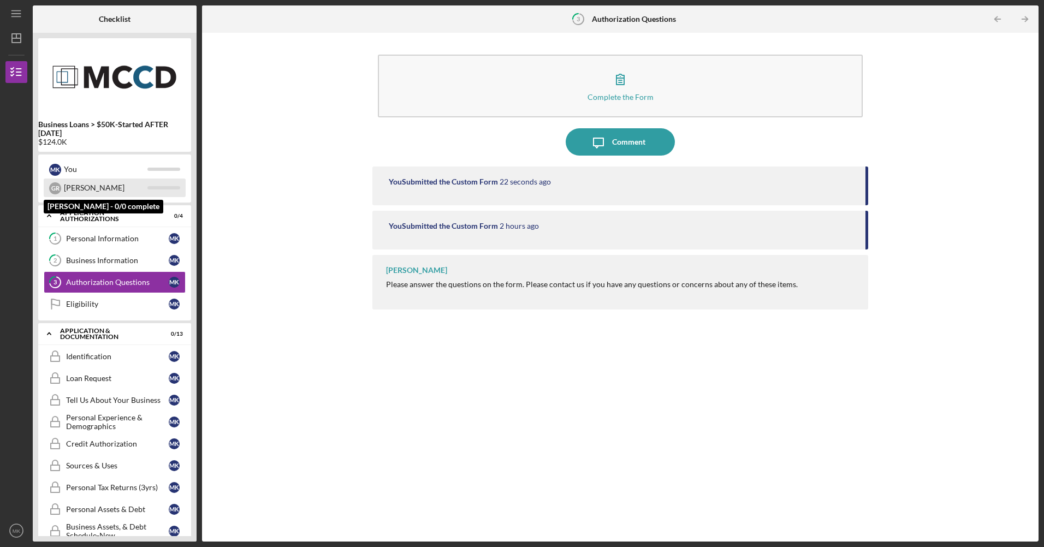
click at [167, 181] on div "[PERSON_NAME]" at bounding box center [115, 188] width 142 height 19
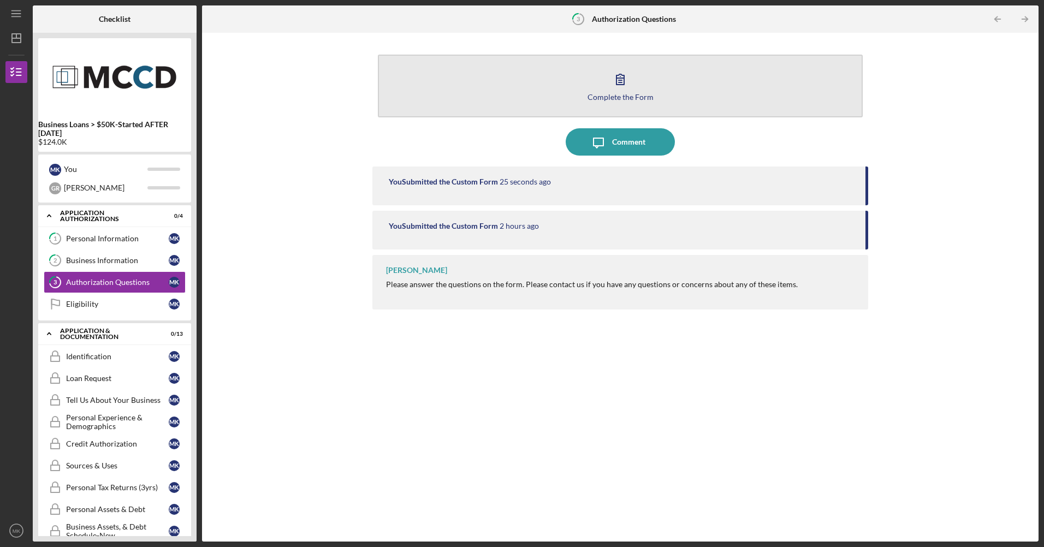
click at [639, 110] on button "Complete the Form Form" at bounding box center [620, 86] width 484 height 63
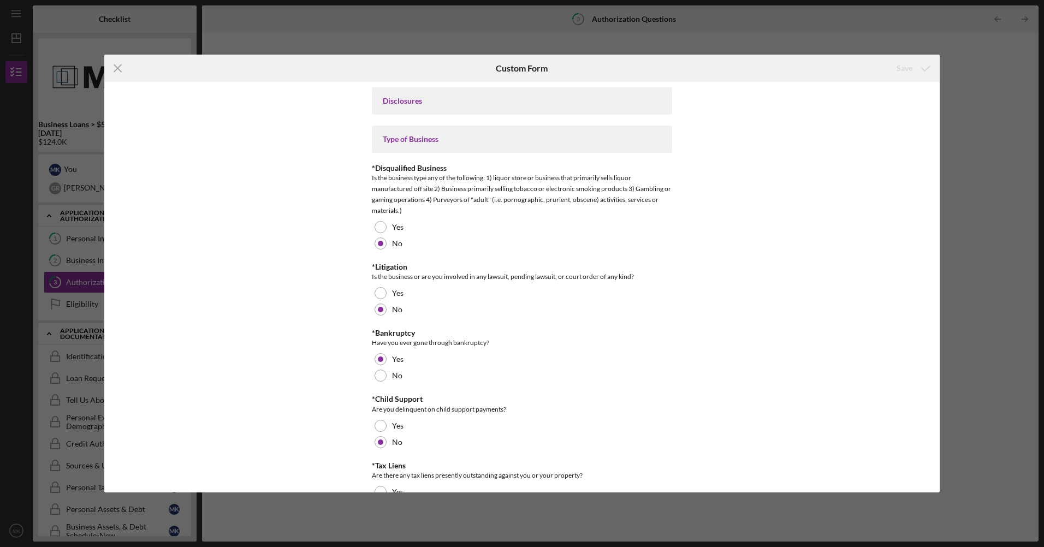
click at [834, 59] on div "Icon/Menu Close Custom Form Save Disclosures Type of Business *Disqualified Bus…" at bounding box center [522, 273] width 1044 height 547
click at [624, 99] on div "Disclosures" at bounding box center [522, 101] width 278 height 9
click at [116, 68] on icon "Icon/Menu Close" at bounding box center [117, 68] width 27 height 27
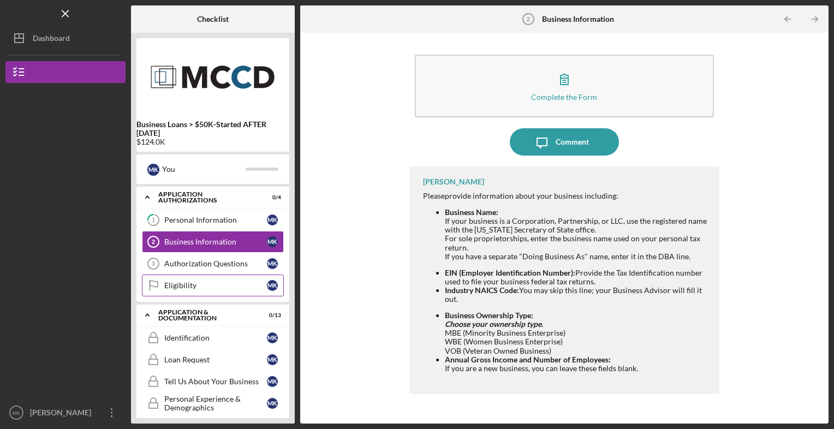
click at [215, 285] on div "Eligibility" at bounding box center [215, 285] width 103 height 9
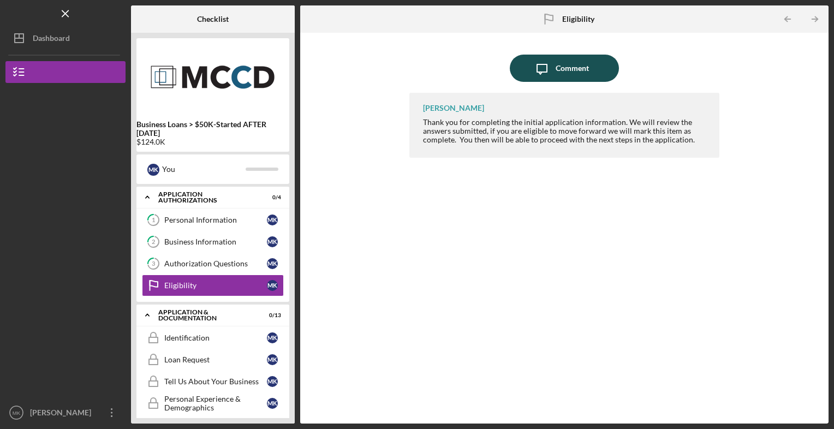
click at [563, 69] on div "Comment" at bounding box center [572, 68] width 33 height 27
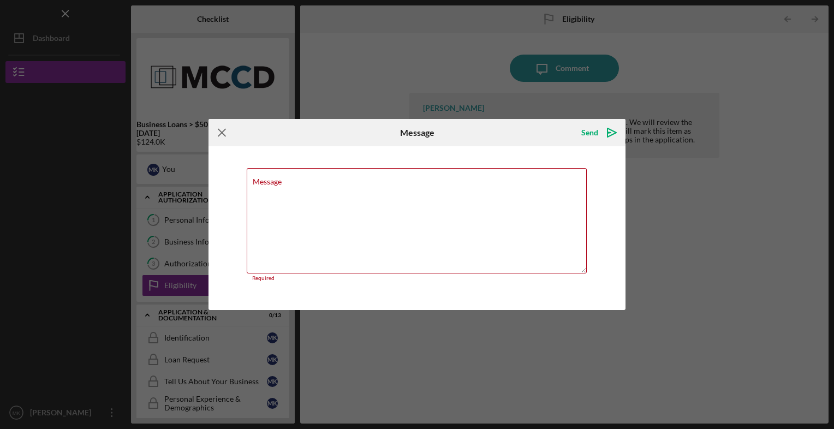
click at [228, 136] on icon "Icon/Menu Close" at bounding box center [222, 132] width 27 height 27
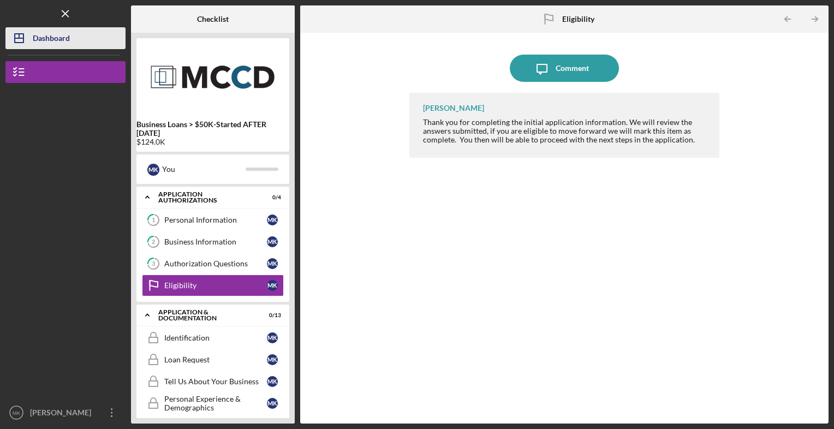
click at [48, 34] on div "Dashboard" at bounding box center [51, 39] width 37 height 25
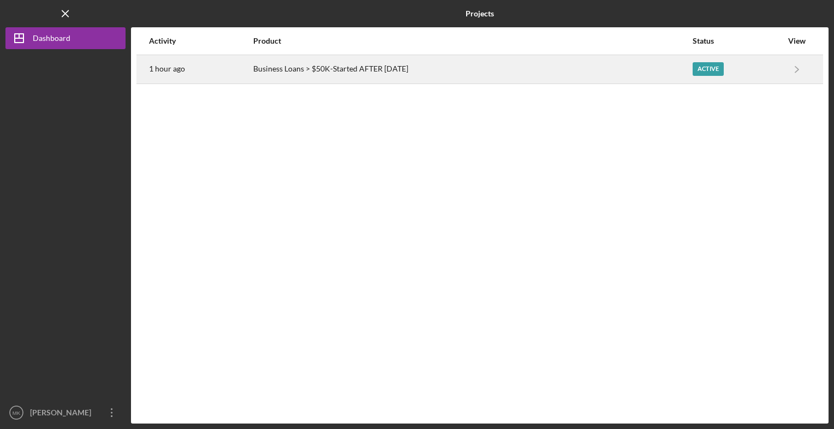
click at [710, 69] on div "Active" at bounding box center [708, 69] width 31 height 14
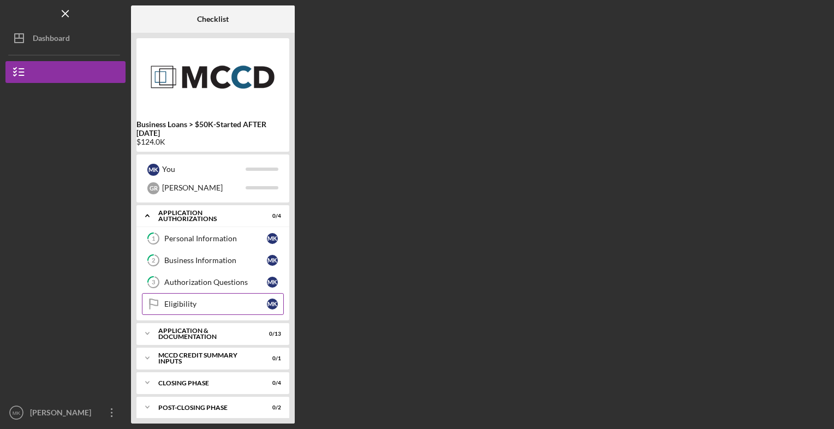
click at [244, 295] on link "Eligibility Eligibility M K" at bounding box center [213, 304] width 142 height 22
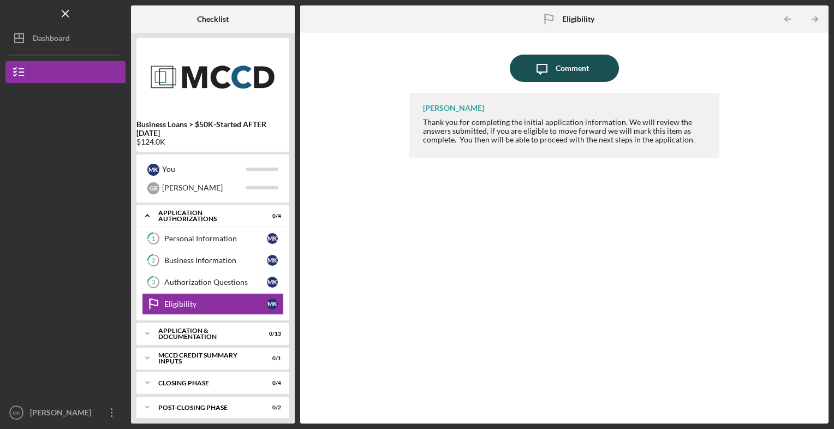
click at [584, 71] on div "Comment" at bounding box center [572, 68] width 33 height 27
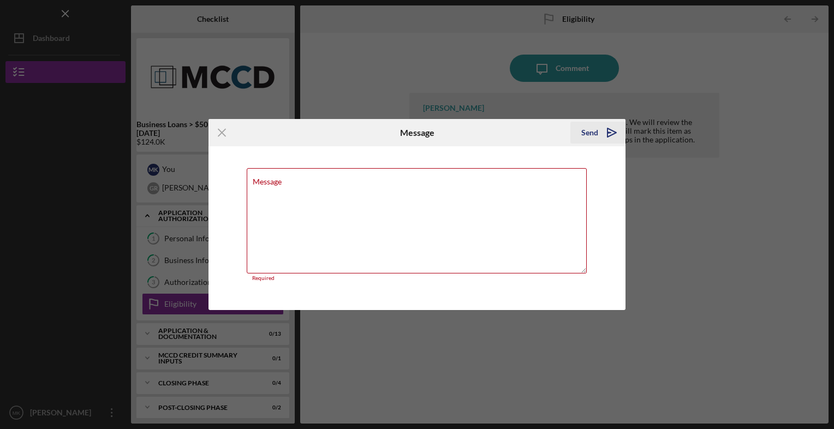
click at [609, 134] on icon "Icon/icon-invite-send" at bounding box center [611, 132] width 27 height 27
click at [228, 130] on icon "Icon/Menu Close" at bounding box center [222, 132] width 27 height 27
